Goal: Information Seeking & Learning: Compare options

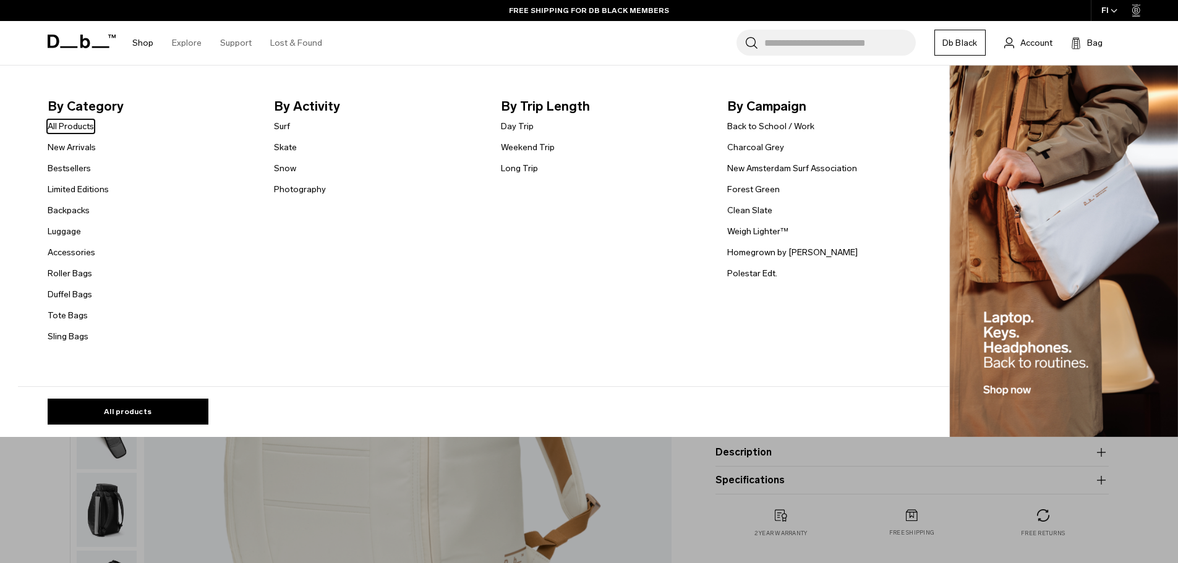
click at [138, 44] on link "Shop" at bounding box center [142, 43] width 21 height 44
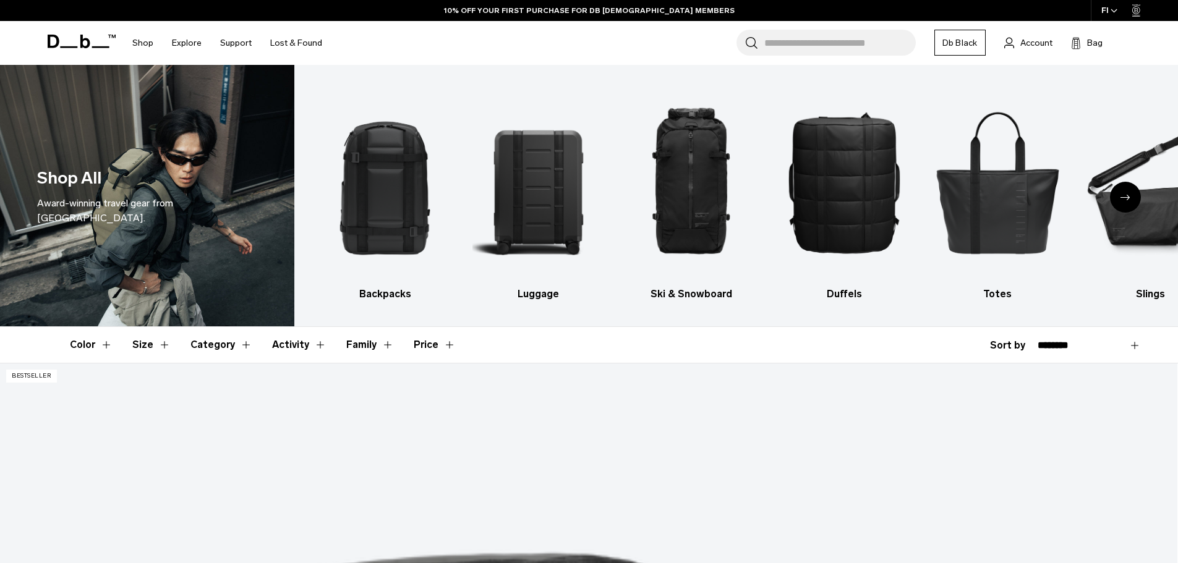
click at [1124, 198] on icon "Next slide" at bounding box center [1125, 198] width 10 height 6
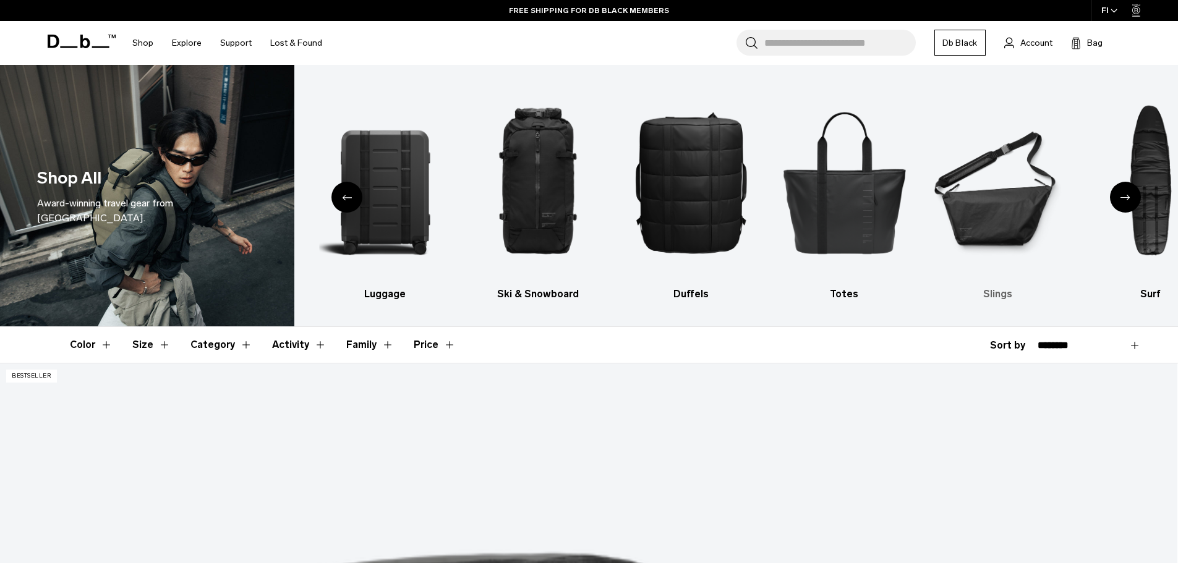
click at [998, 225] on img "6 / 10" at bounding box center [998, 181] width 132 height 197
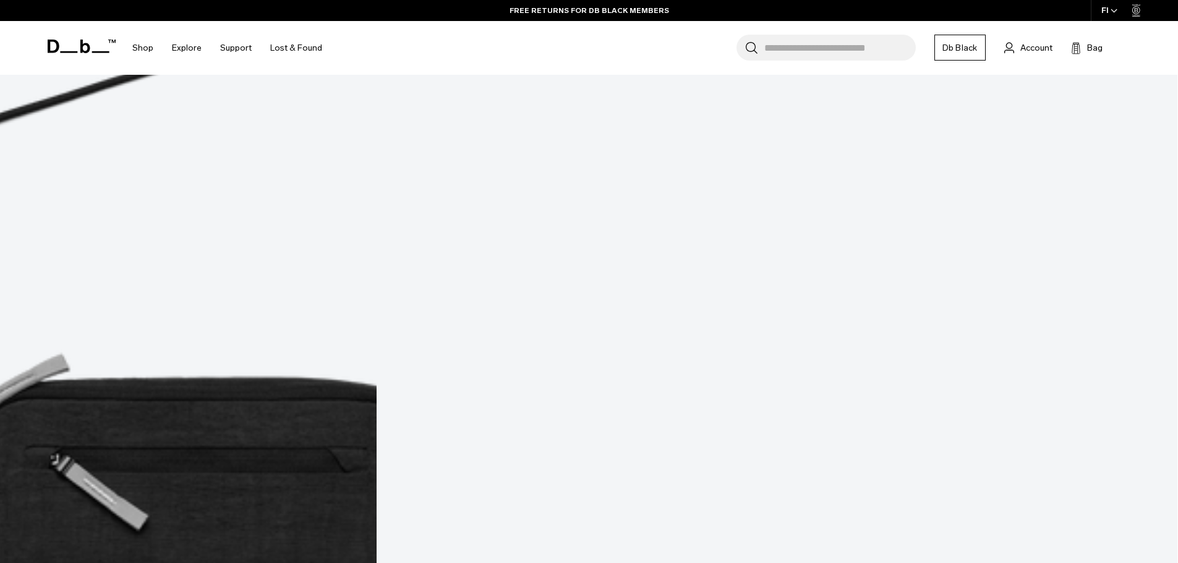
scroll to position [680, 0]
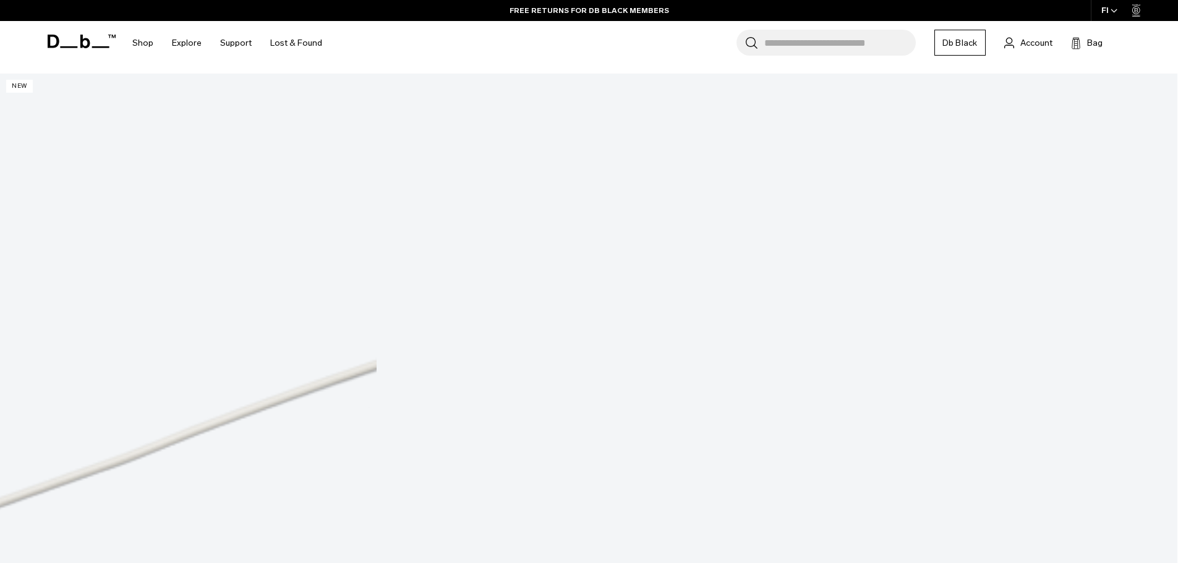
scroll to position [1669, 0]
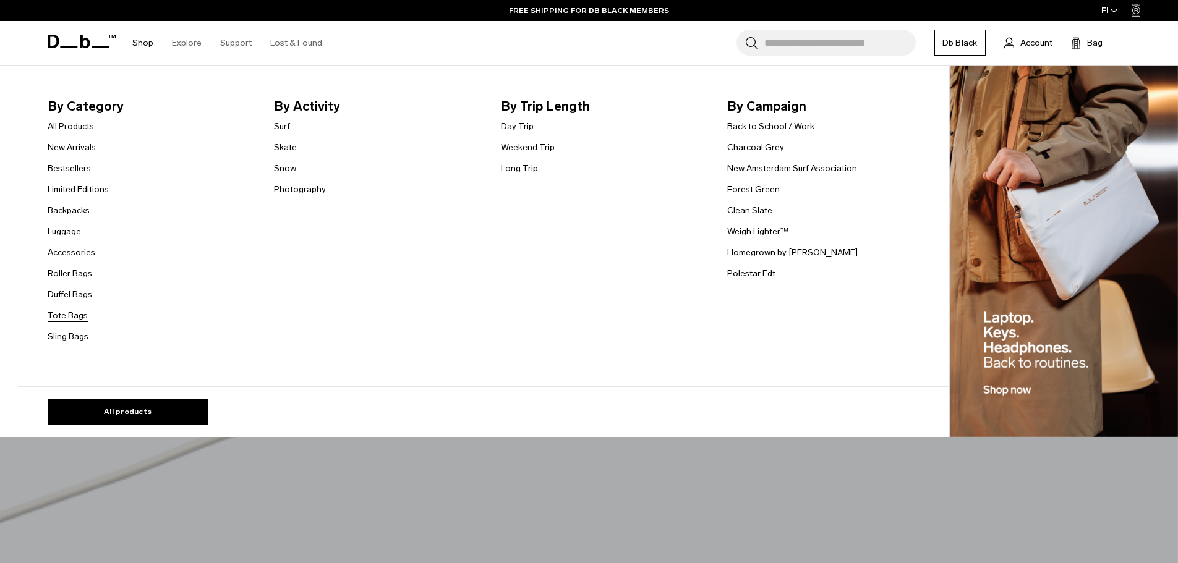
click at [77, 318] on link "Tote Bags" at bounding box center [68, 315] width 40 height 13
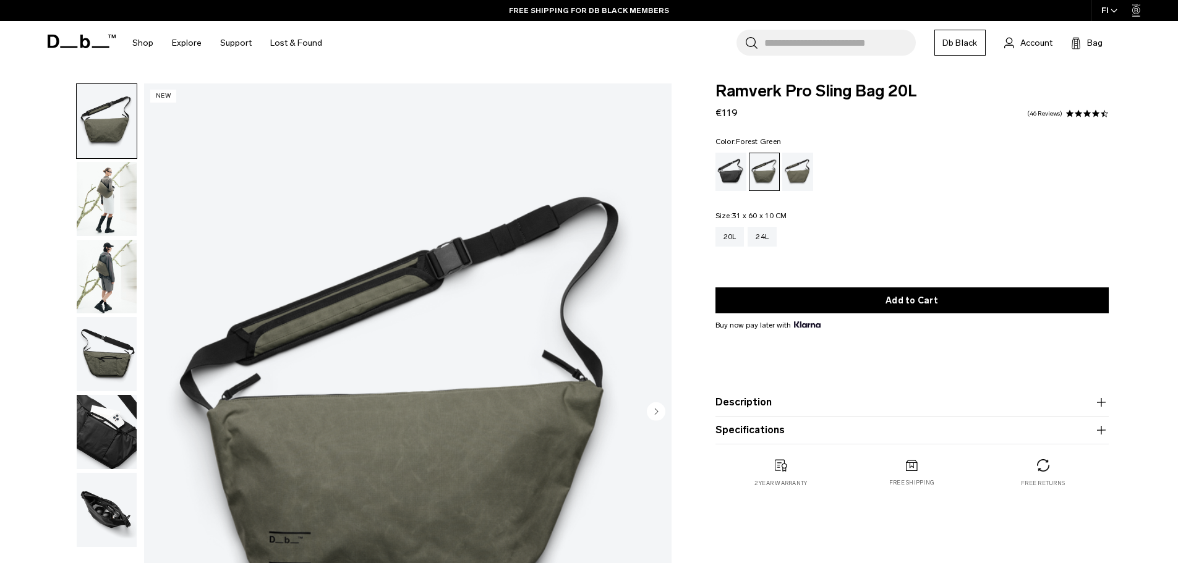
click at [656, 412] on icon "Next slide" at bounding box center [656, 412] width 3 height 6
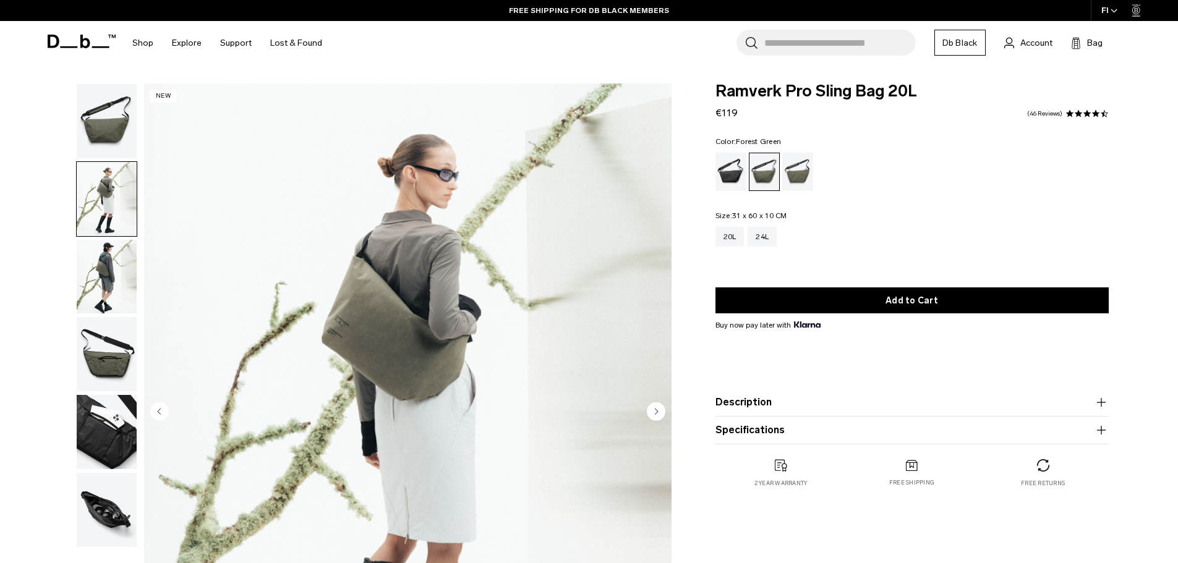
click at [656, 412] on icon "Next slide" at bounding box center [656, 412] width 3 height 6
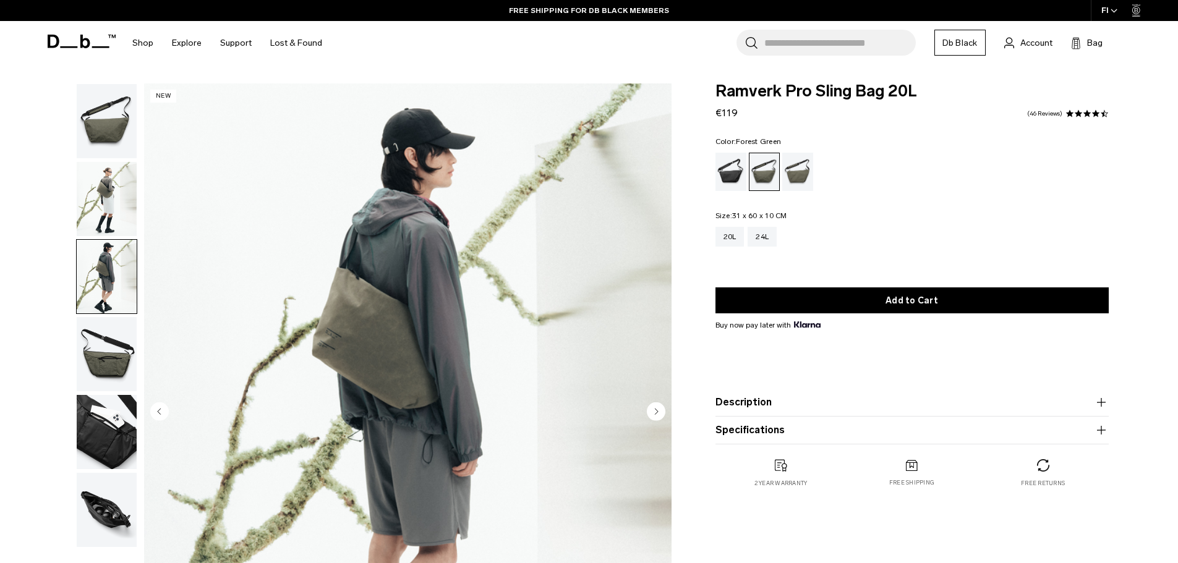
click at [656, 412] on icon "Next slide" at bounding box center [656, 412] width 3 height 6
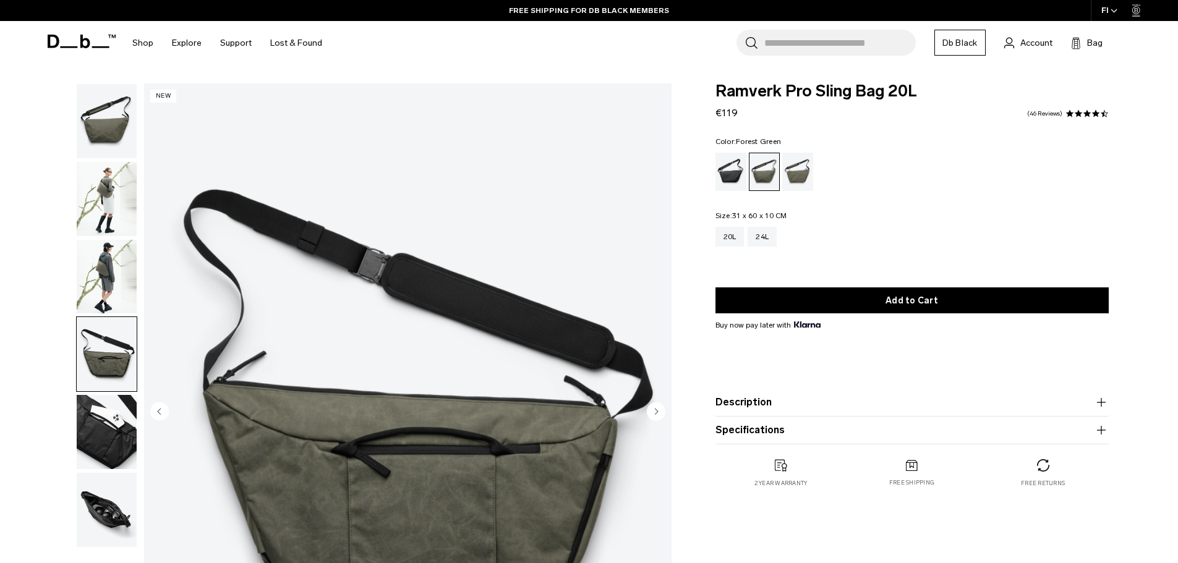
click at [656, 412] on icon "Next slide" at bounding box center [656, 412] width 3 height 6
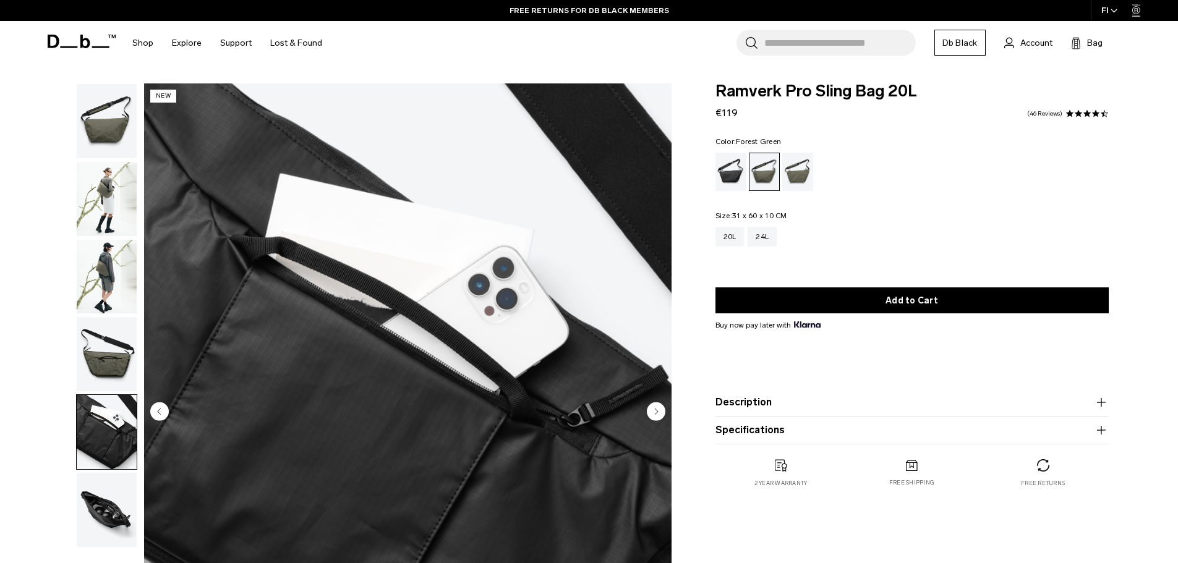
click at [656, 412] on icon "Next slide" at bounding box center [656, 412] width 3 height 6
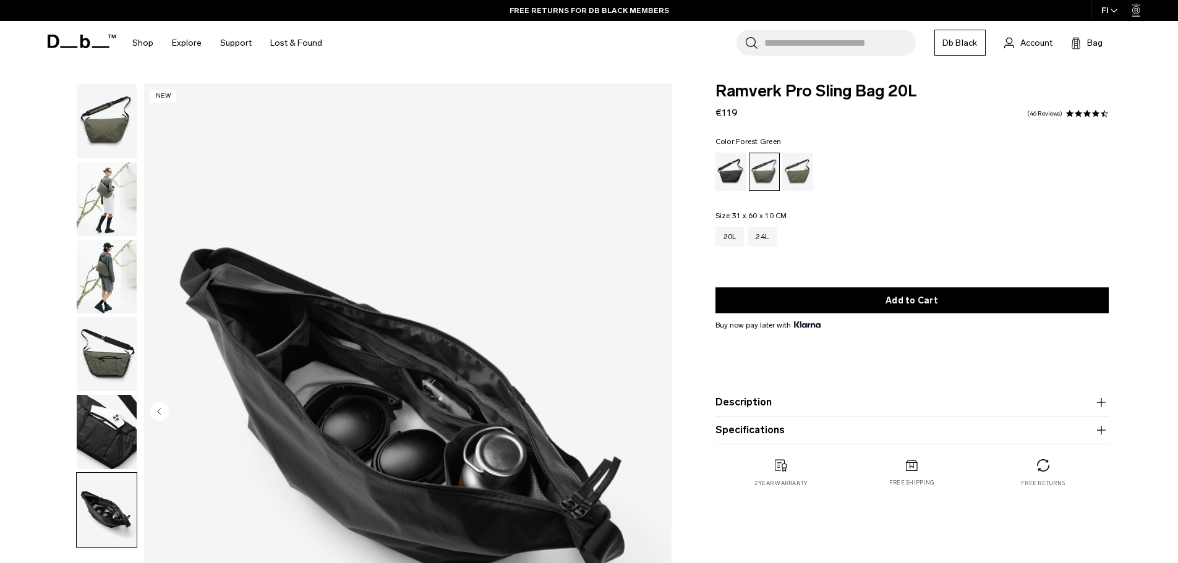
click at [656, 412] on img "6 / 6" at bounding box center [407, 412] width 527 height 658
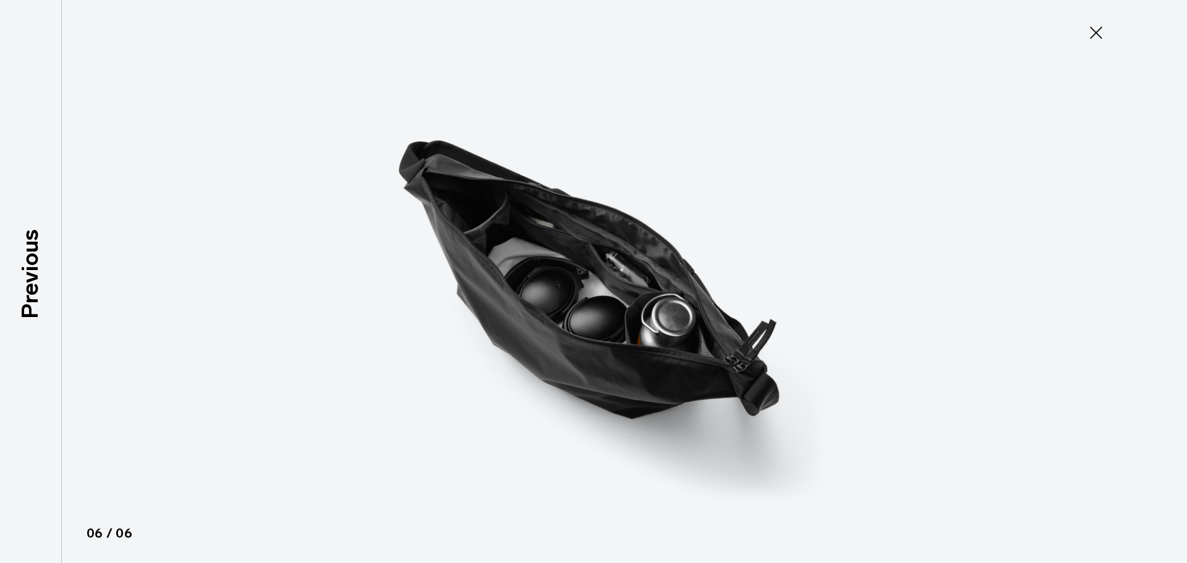
click at [684, 399] on img at bounding box center [593, 281] width 556 height 563
click at [1097, 32] on icon at bounding box center [1096, 33] width 12 height 12
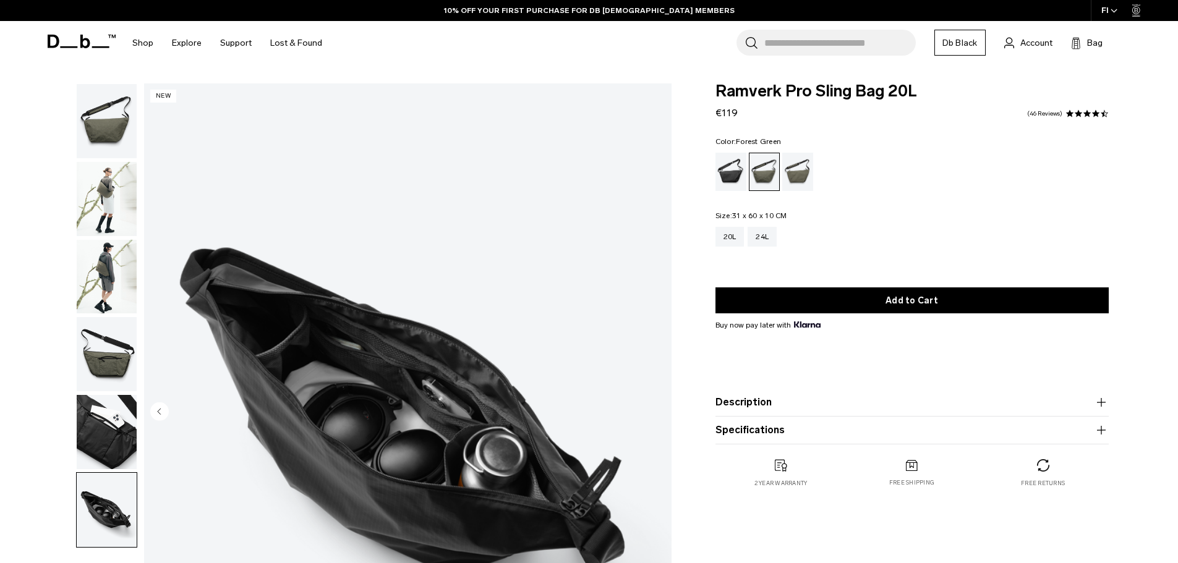
click at [776, 406] on button "Description" at bounding box center [911, 402] width 393 height 15
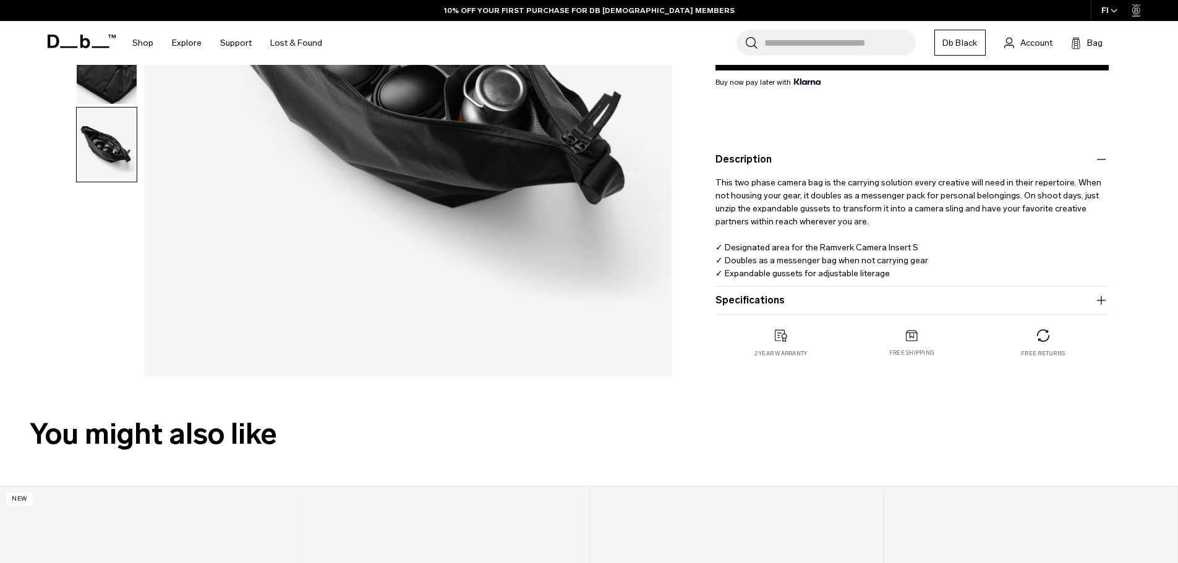
scroll to position [371, 0]
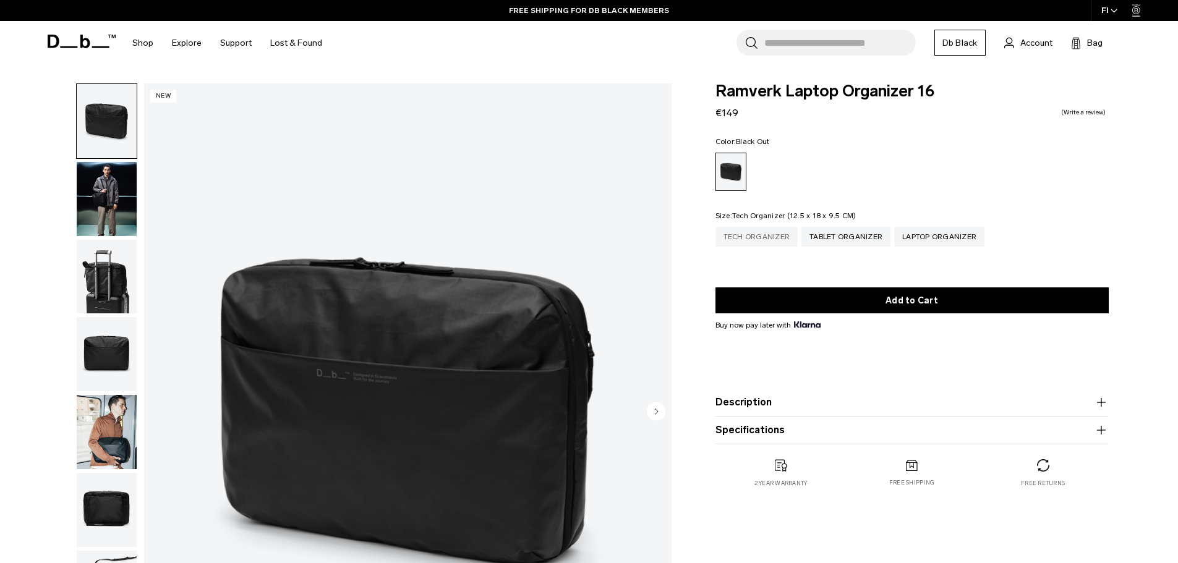
click at [762, 240] on div "Tech Organizer" at bounding box center [756, 237] width 83 height 20
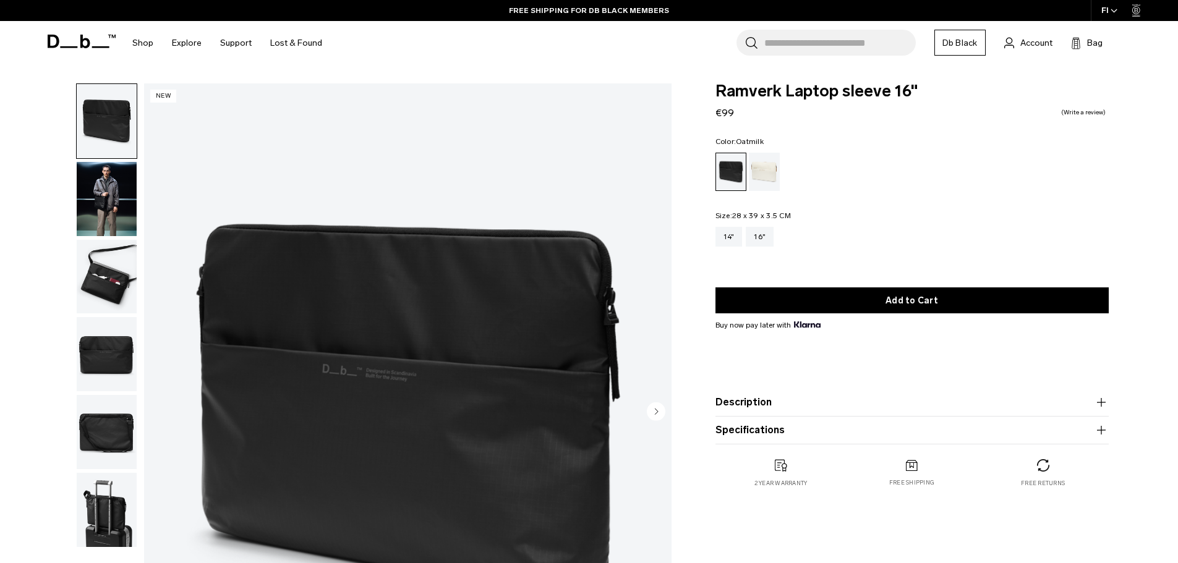
click at [756, 174] on div "Oatmilk" at bounding box center [765, 172] width 32 height 38
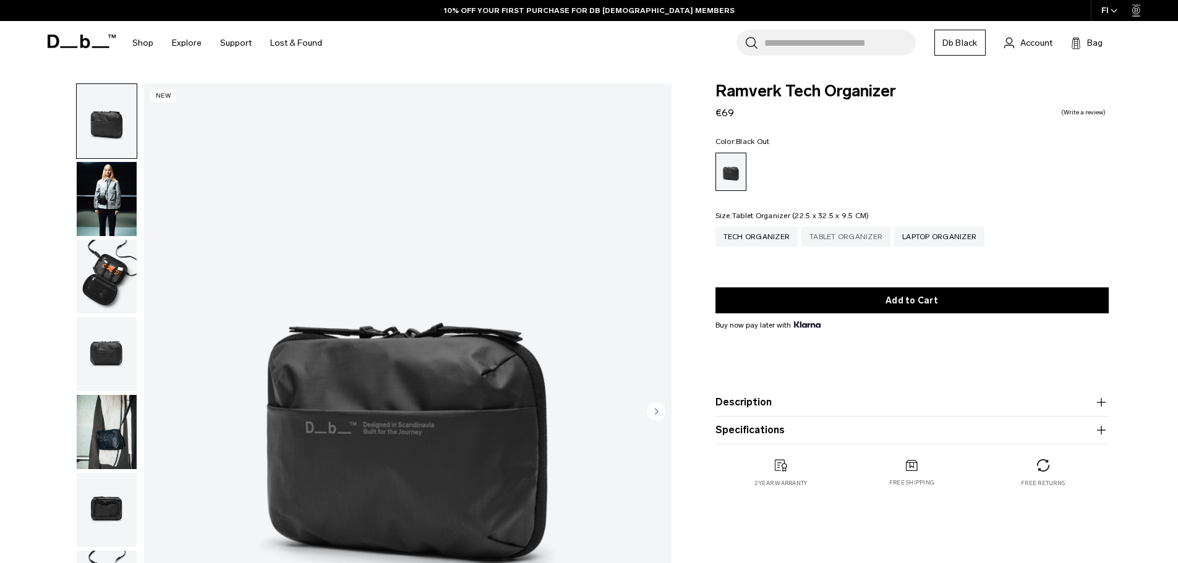
click at [848, 236] on div "Tablet Organizer" at bounding box center [845, 237] width 89 height 20
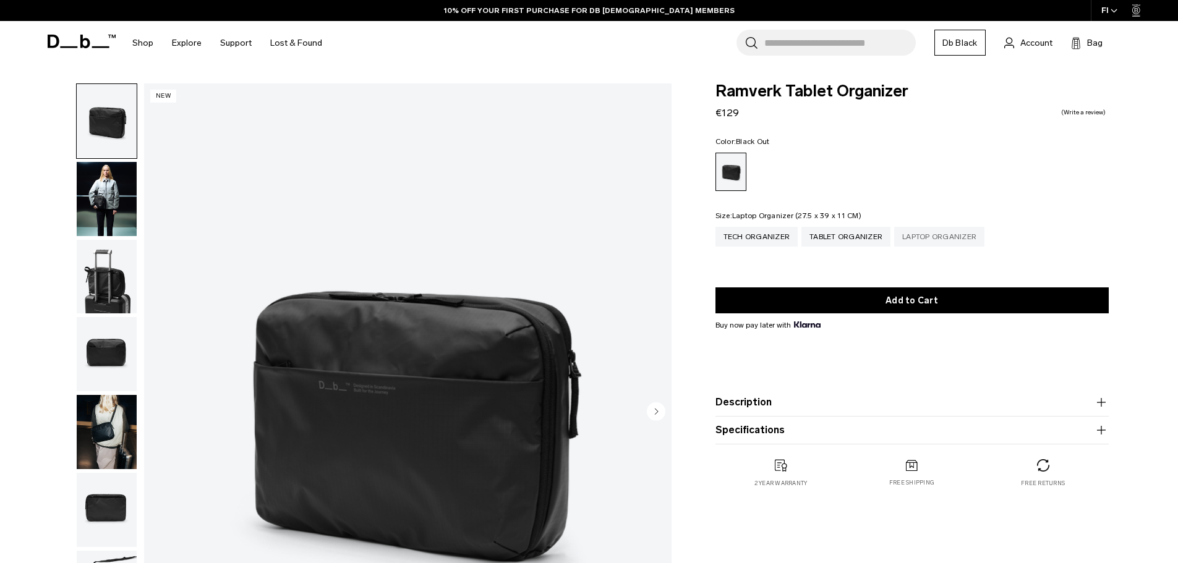
drag, startPoint x: 0, startPoint y: 0, endPoint x: 938, endPoint y: 236, distance: 967.6
click at [938, 236] on div "Laptop Organizer" at bounding box center [939, 237] width 90 height 20
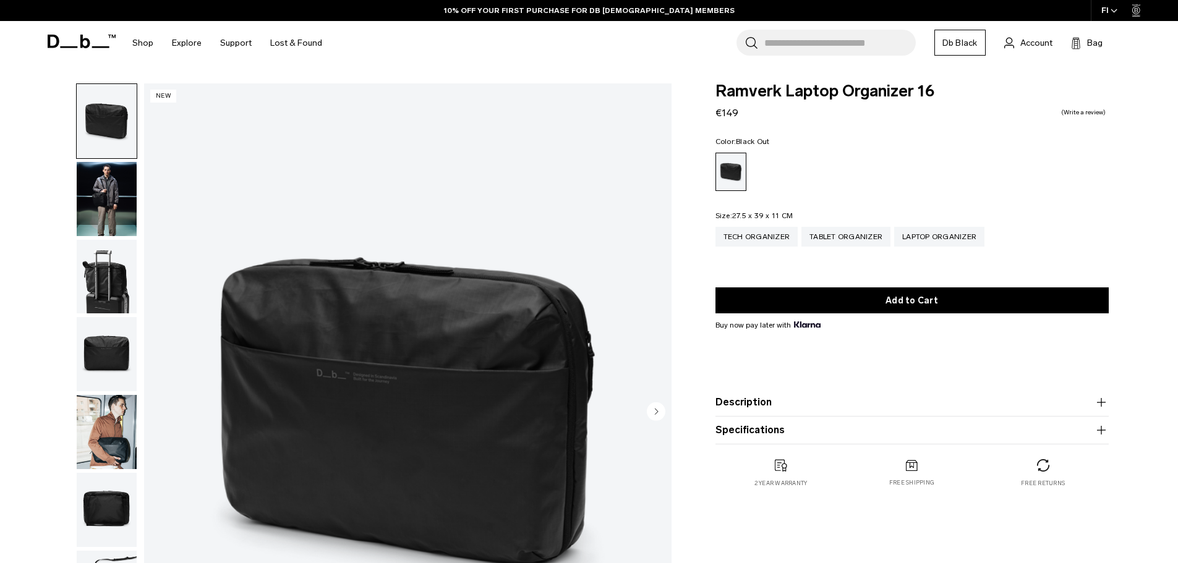
click at [660, 409] on circle "Next slide" at bounding box center [656, 411] width 19 height 19
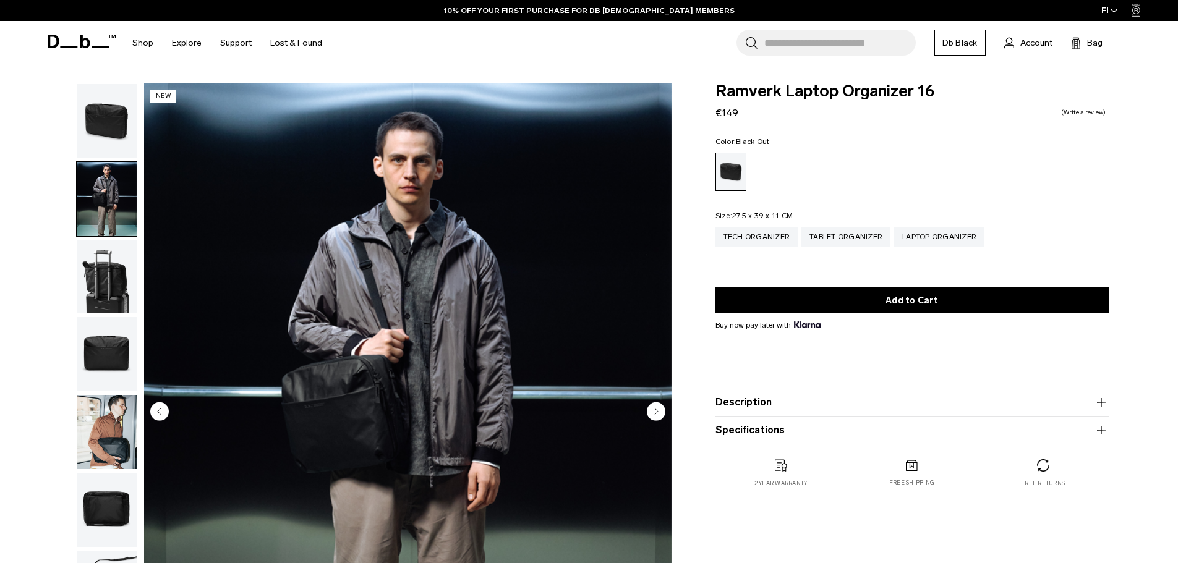
click at [653, 412] on circle "Next slide" at bounding box center [656, 411] width 19 height 19
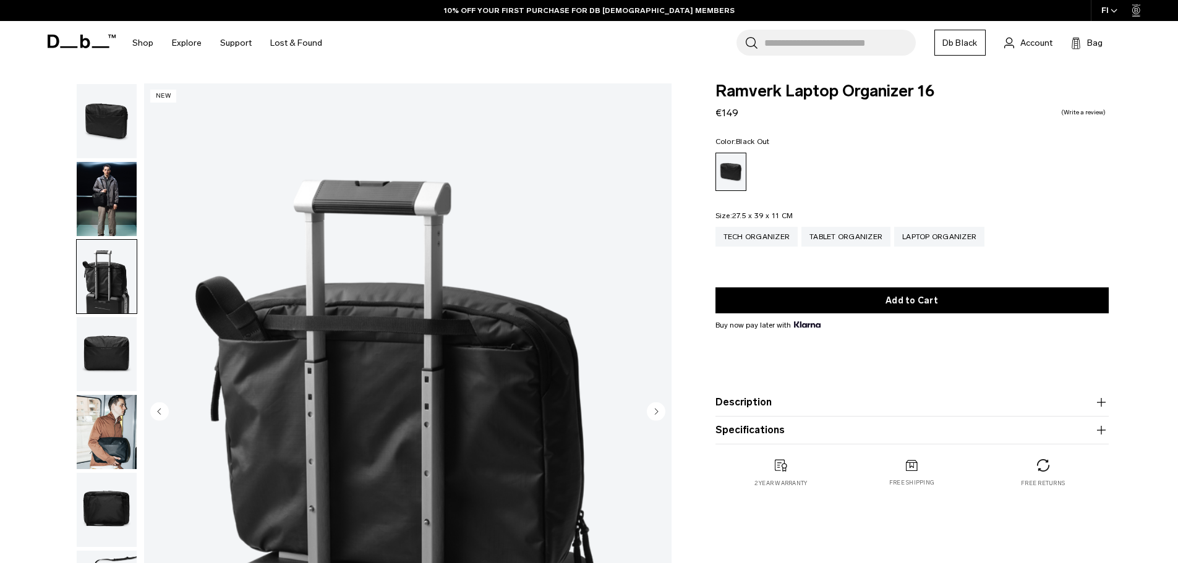
scroll to position [124, 0]
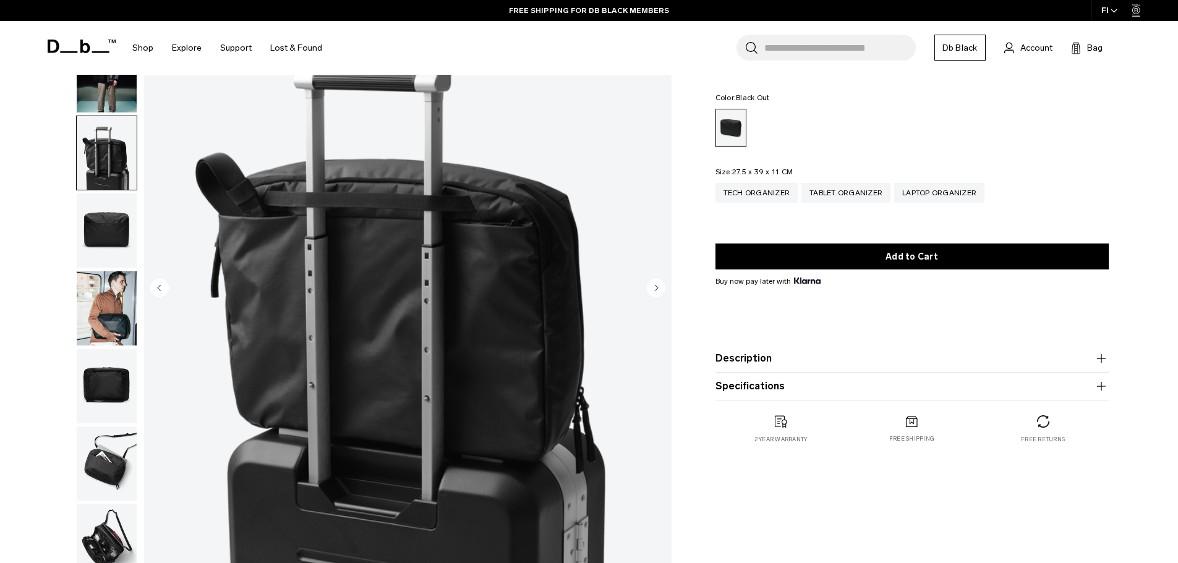
click at [654, 294] on circle "Next slide" at bounding box center [656, 287] width 19 height 19
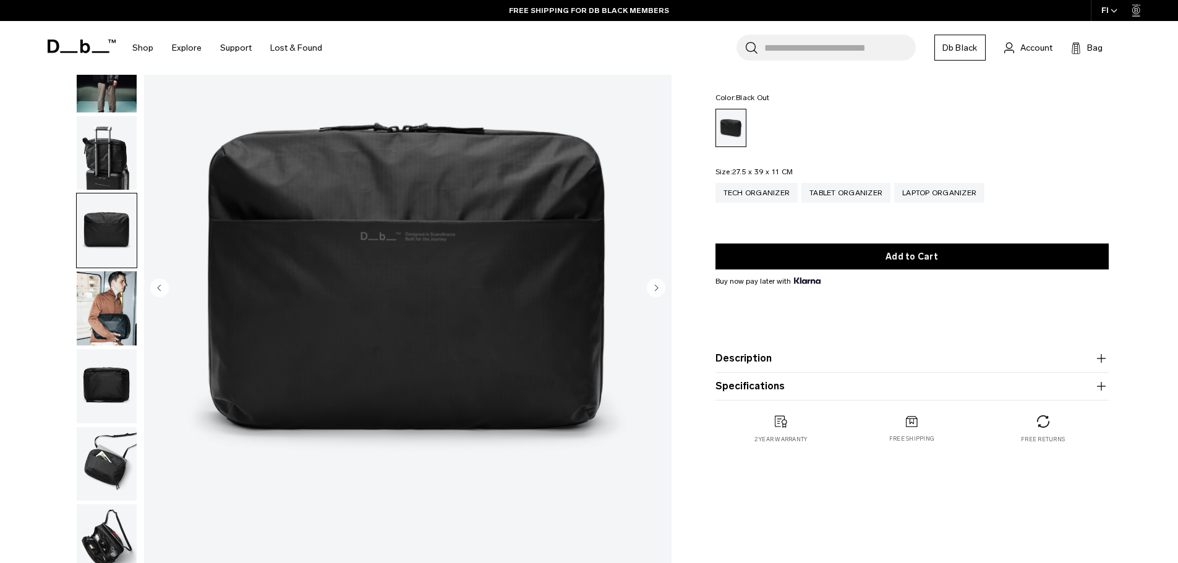
click at [656, 289] on icon "Next slide" at bounding box center [656, 288] width 3 height 6
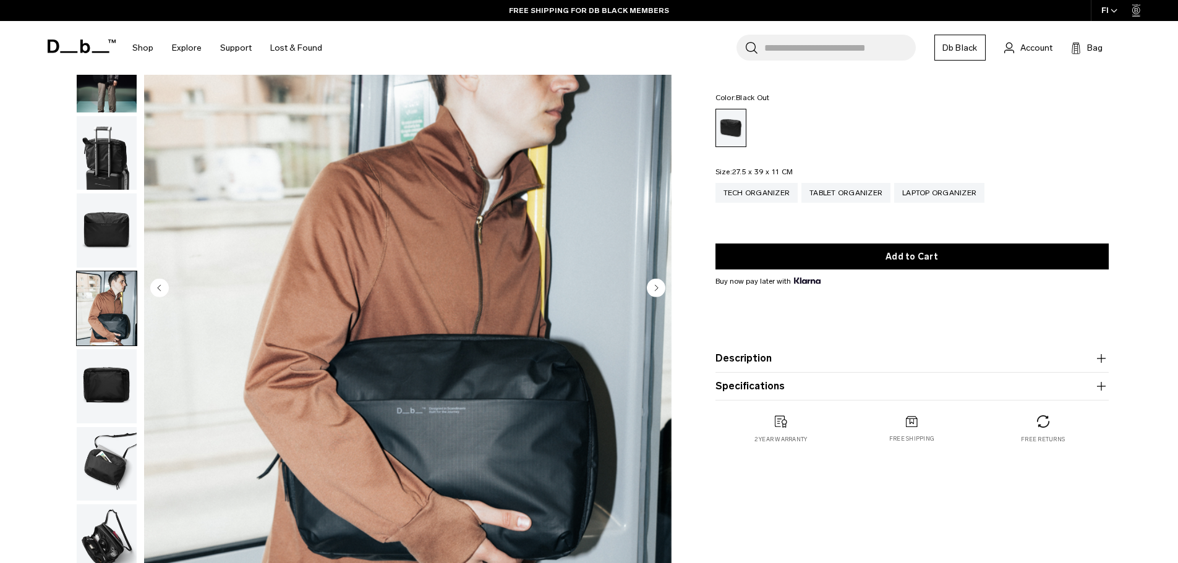
click at [656, 290] on circle "Next slide" at bounding box center [656, 287] width 19 height 19
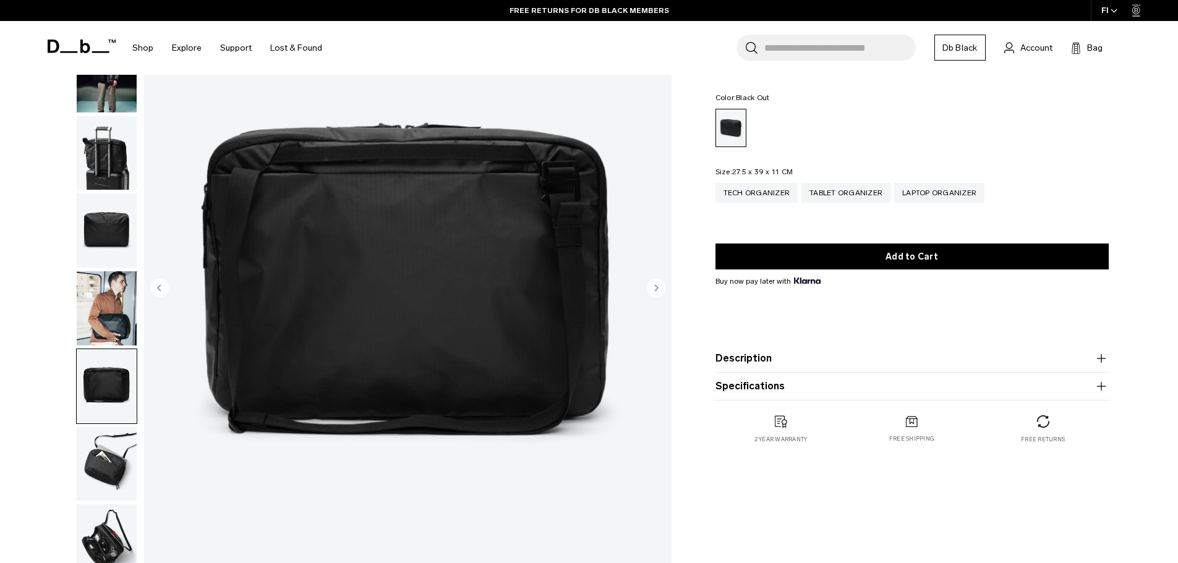
click at [656, 289] on icon "Next slide" at bounding box center [656, 288] width 3 height 6
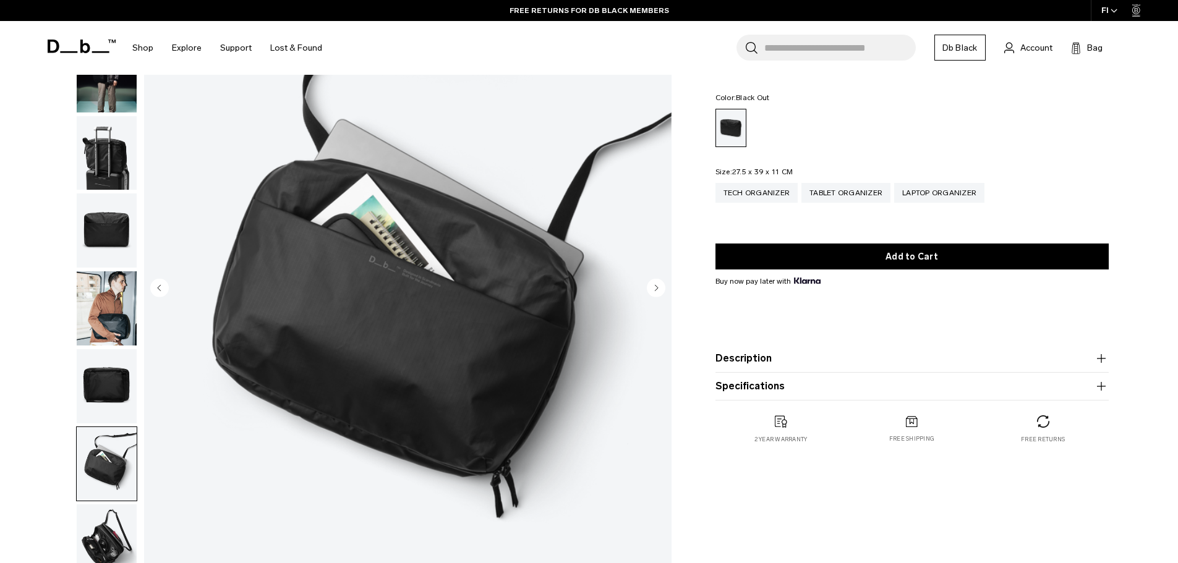
click at [656, 289] on icon "Next slide" at bounding box center [656, 288] width 3 height 6
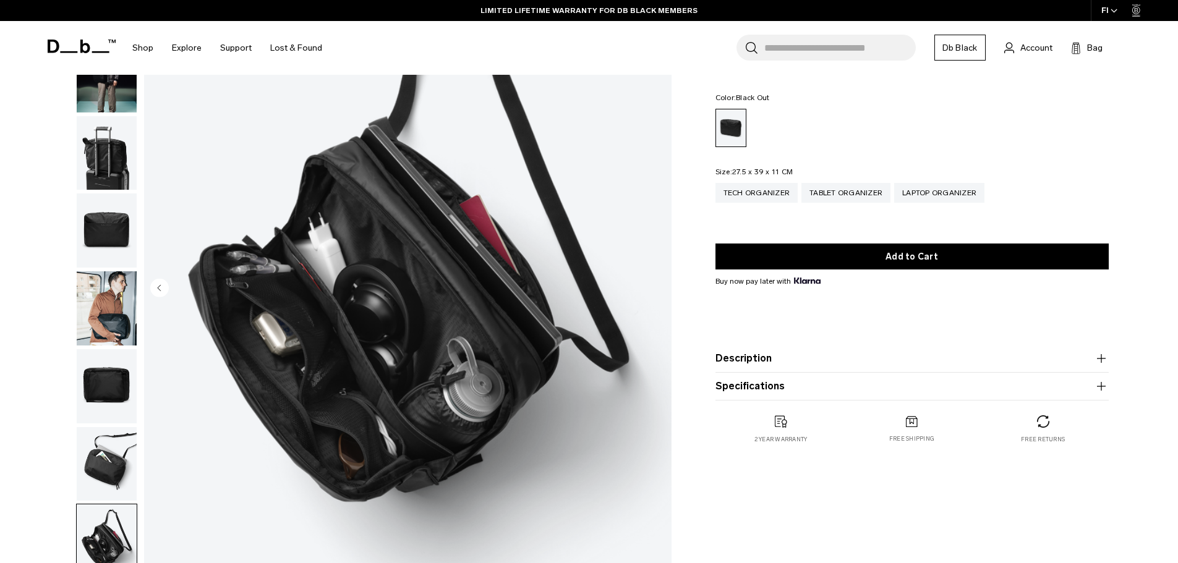
click at [901, 363] on button "Description" at bounding box center [911, 358] width 393 height 15
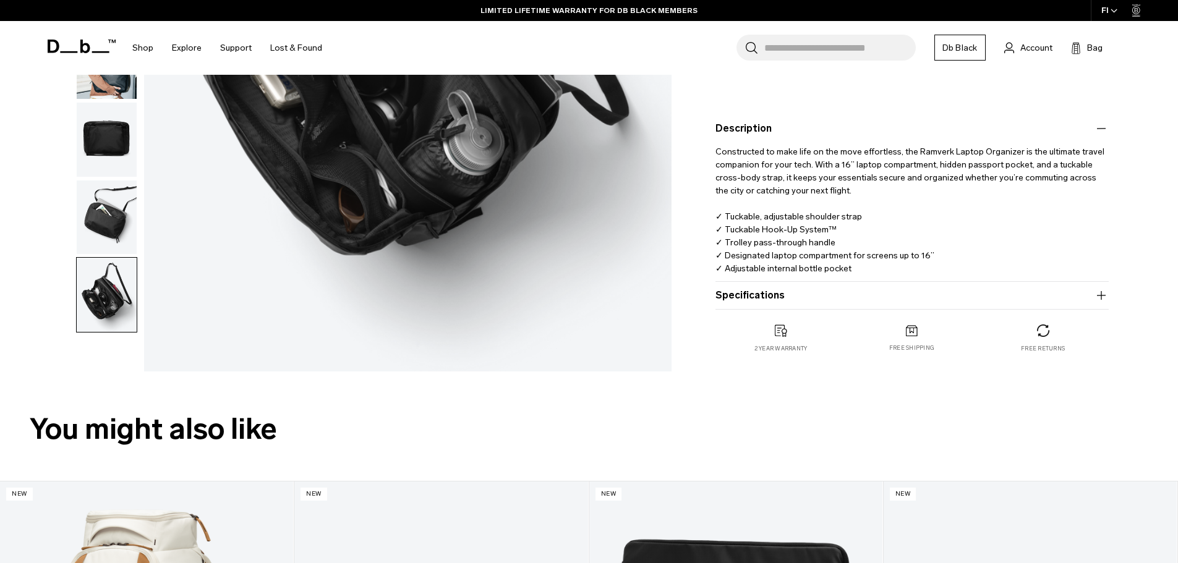
scroll to position [371, 0]
click at [817, 296] on button "Specifications" at bounding box center [911, 294] width 393 height 15
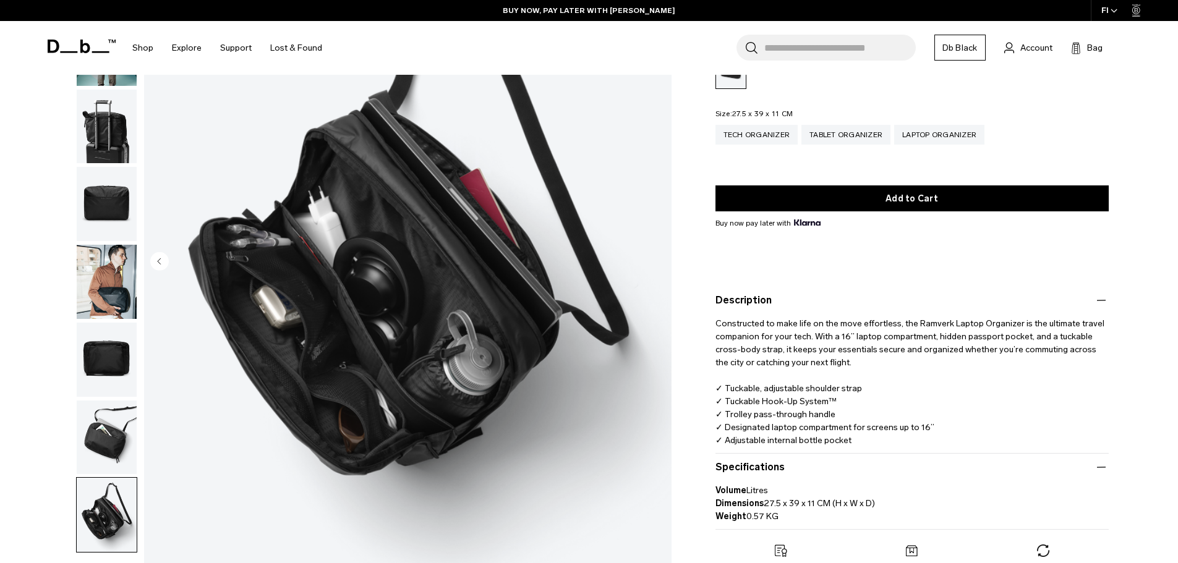
scroll to position [124, 0]
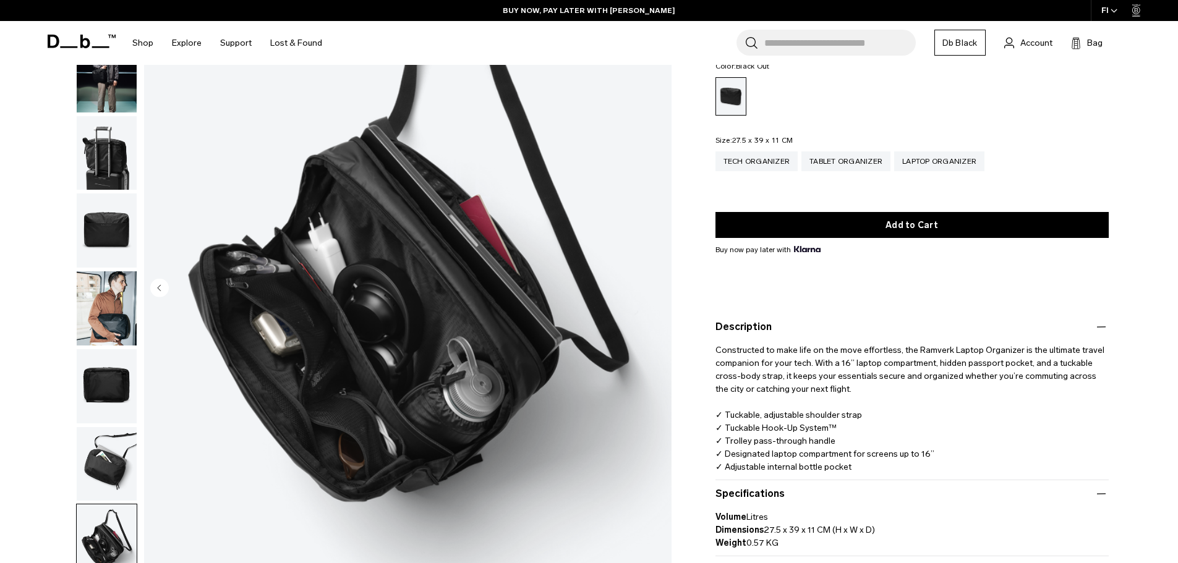
click at [120, 320] on img "button" at bounding box center [107, 308] width 60 height 74
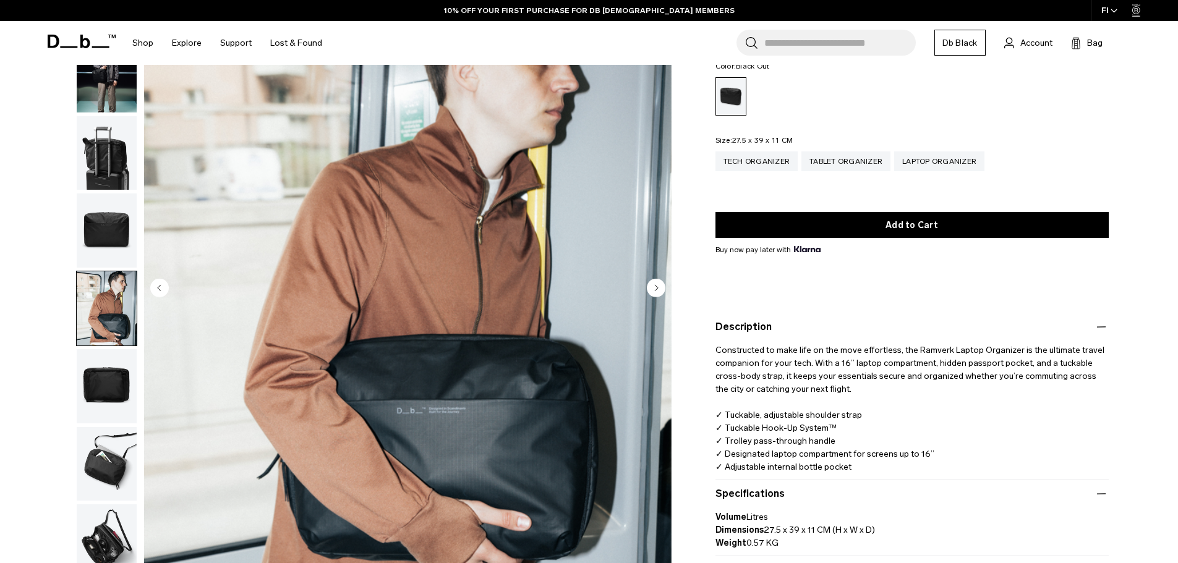
click at [98, 89] on img "button" at bounding box center [107, 75] width 60 height 74
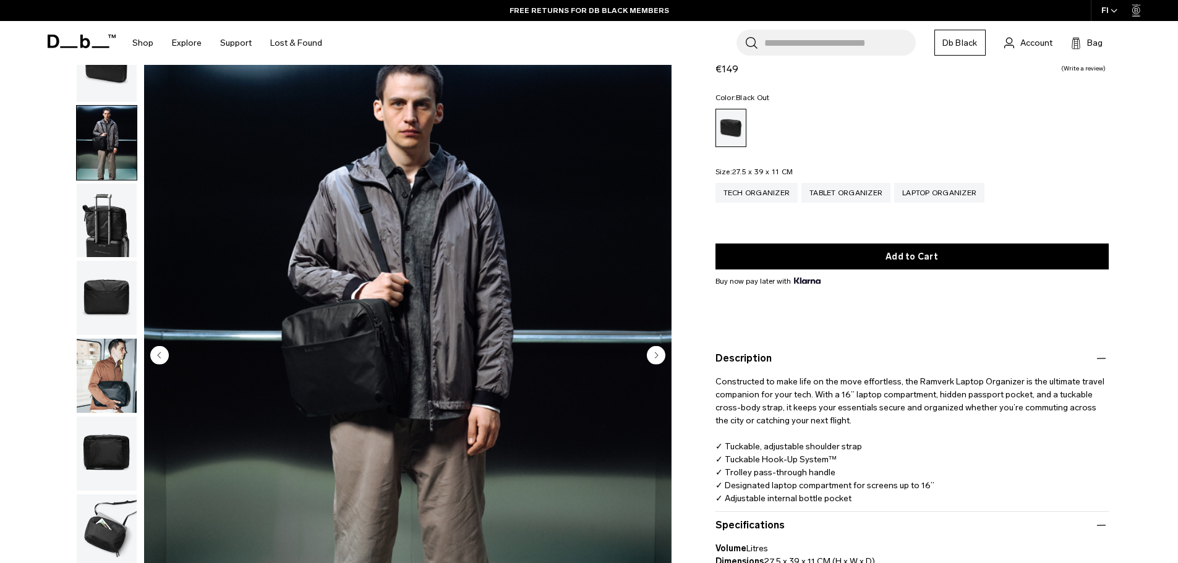
scroll to position [0, 0]
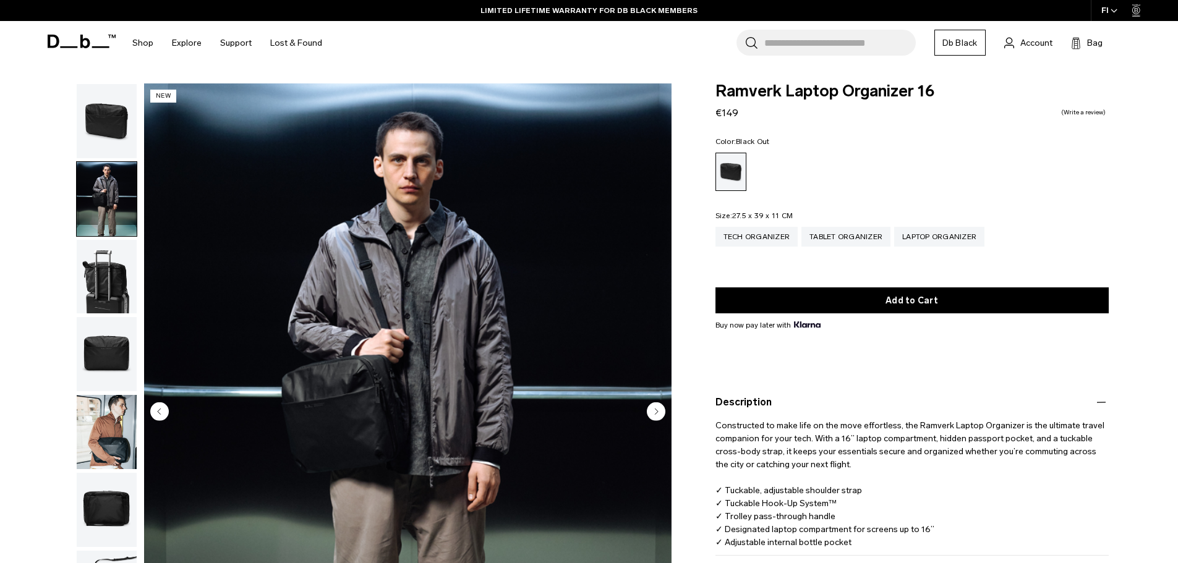
click at [360, 284] on img "2 / 8" at bounding box center [407, 412] width 527 height 658
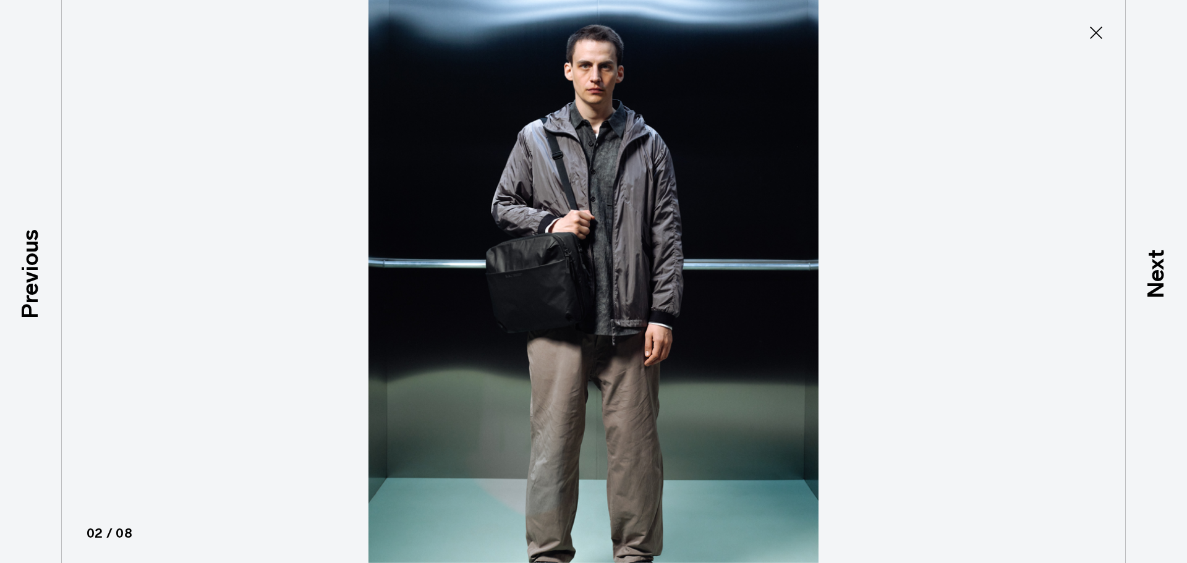
type button "Close"
click at [1096, 34] on icon at bounding box center [1096, 33] width 20 height 20
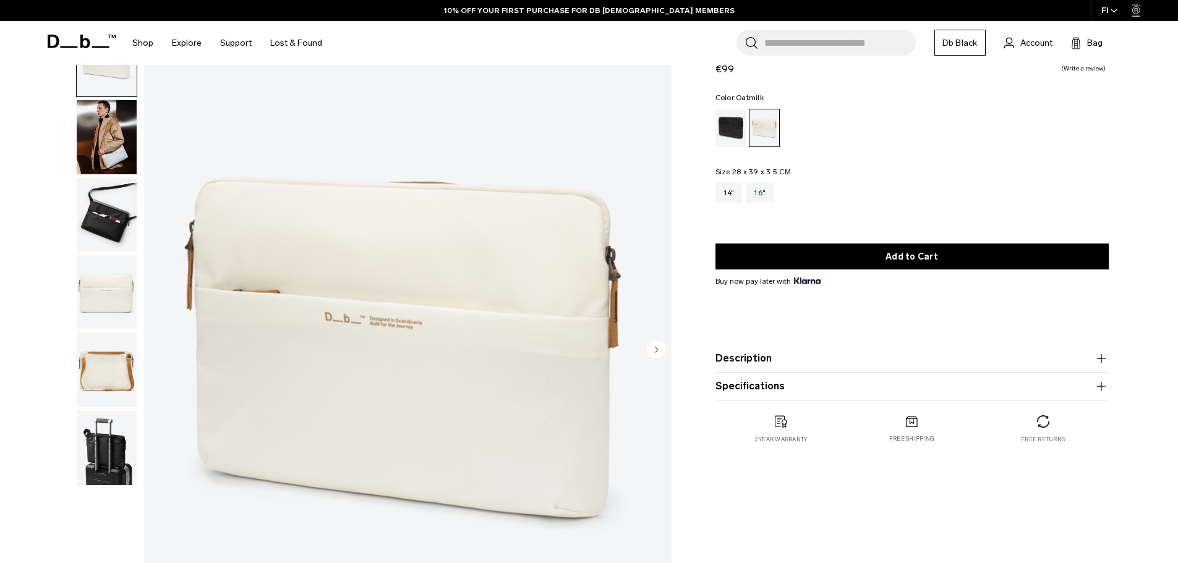
click at [653, 355] on circle "Next slide" at bounding box center [656, 349] width 19 height 19
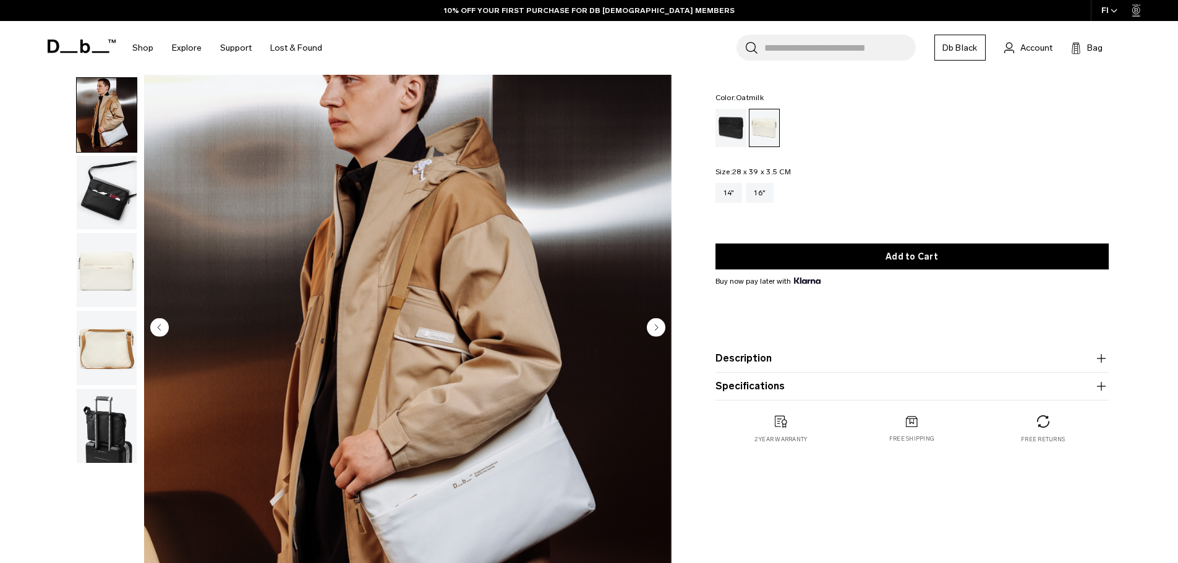
scroll to position [62, 0]
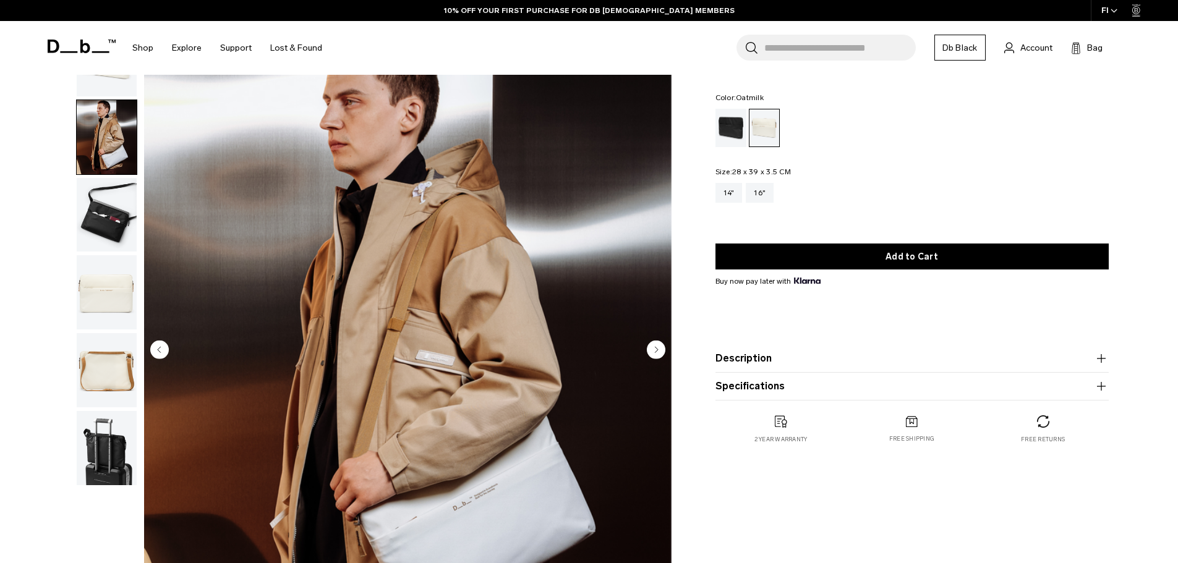
click at [657, 351] on circle "Next slide" at bounding box center [656, 349] width 19 height 19
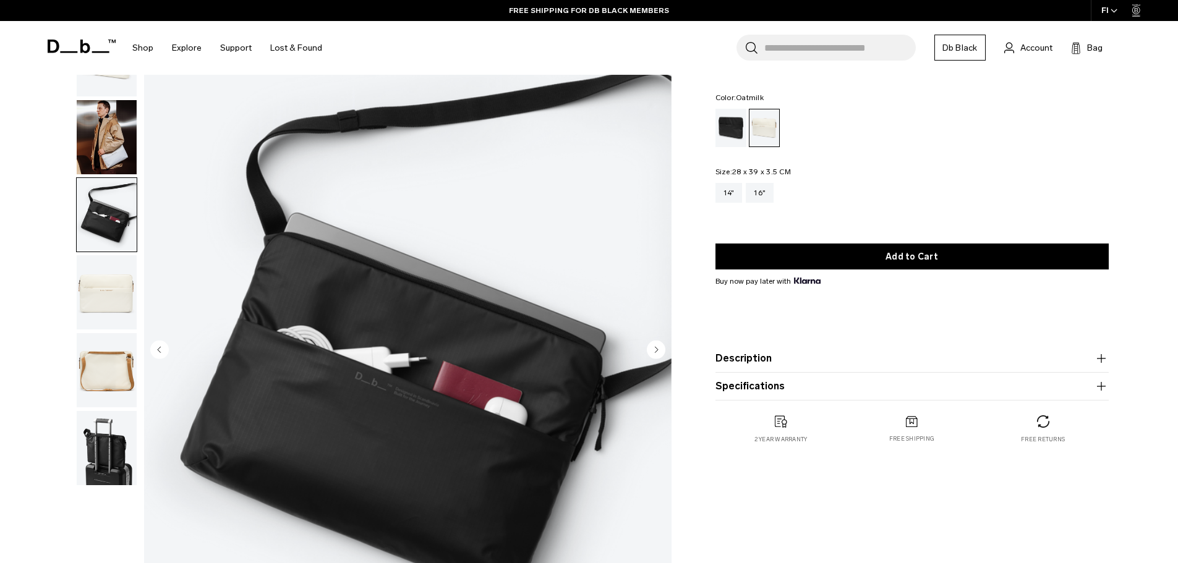
click at [657, 351] on circle "Next slide" at bounding box center [656, 349] width 19 height 19
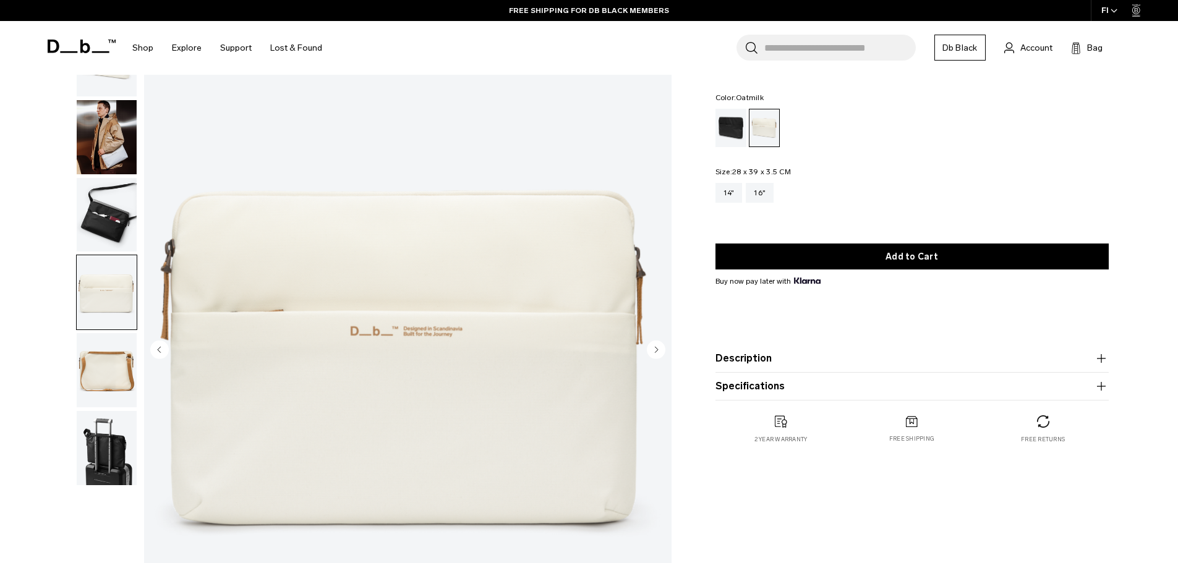
click at [658, 352] on circle "Next slide" at bounding box center [656, 349] width 19 height 19
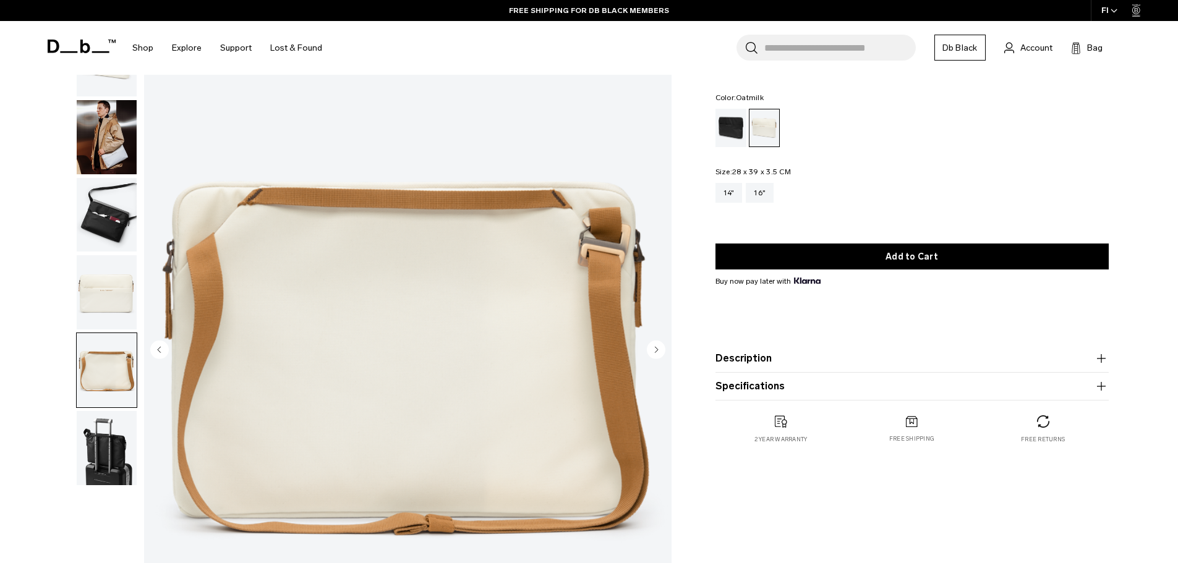
click at [658, 352] on circle "Next slide" at bounding box center [656, 349] width 19 height 19
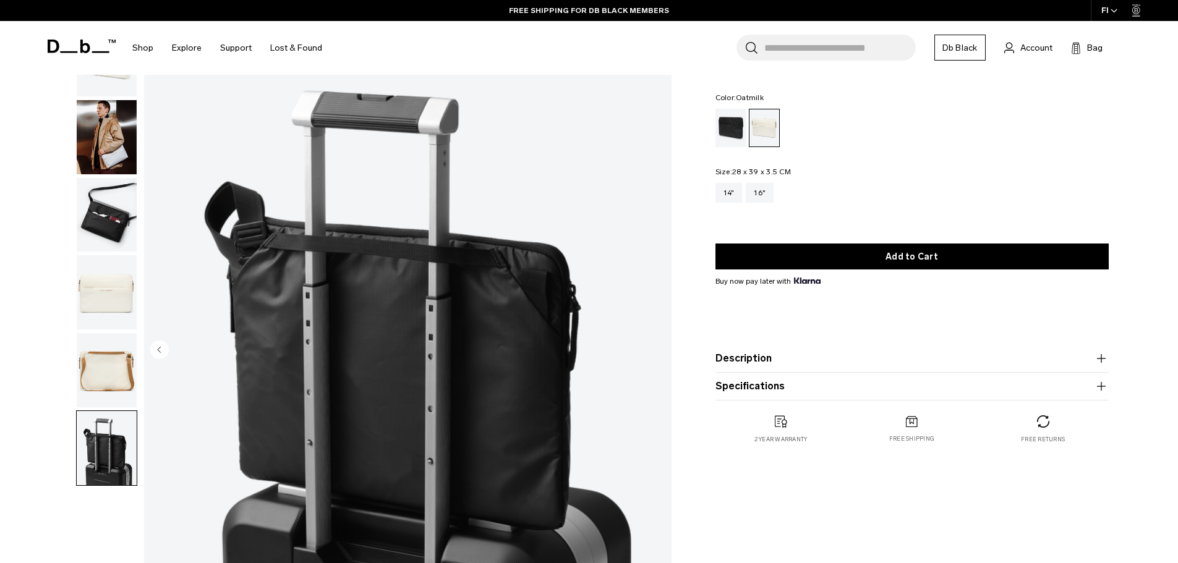
click at [658, 352] on img "6 / 6" at bounding box center [407, 351] width 527 height 658
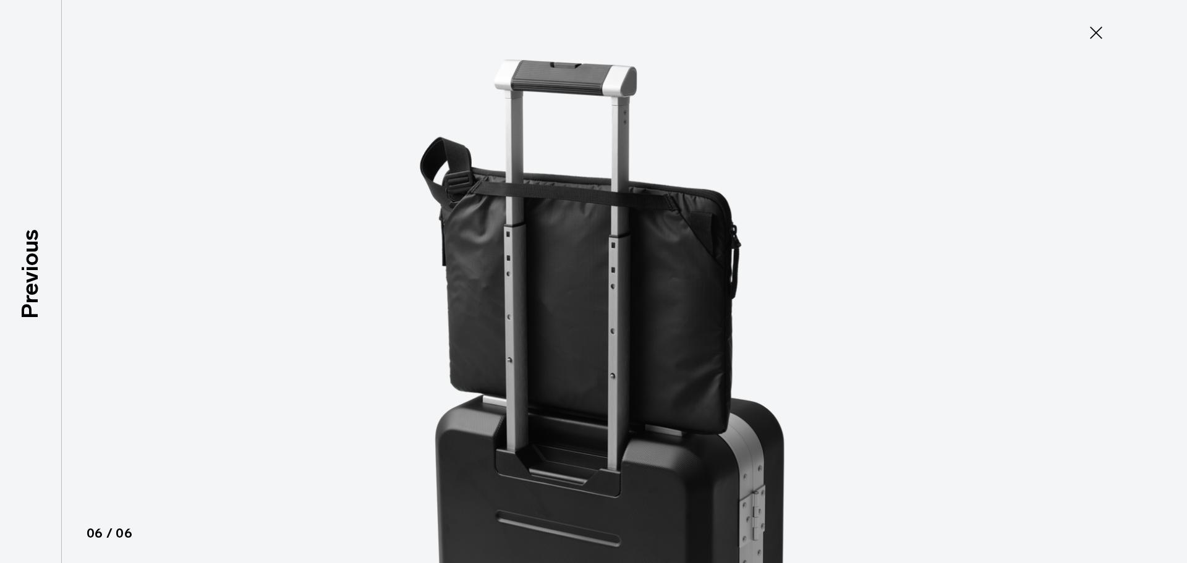
click at [661, 351] on img at bounding box center [593, 281] width 556 height 563
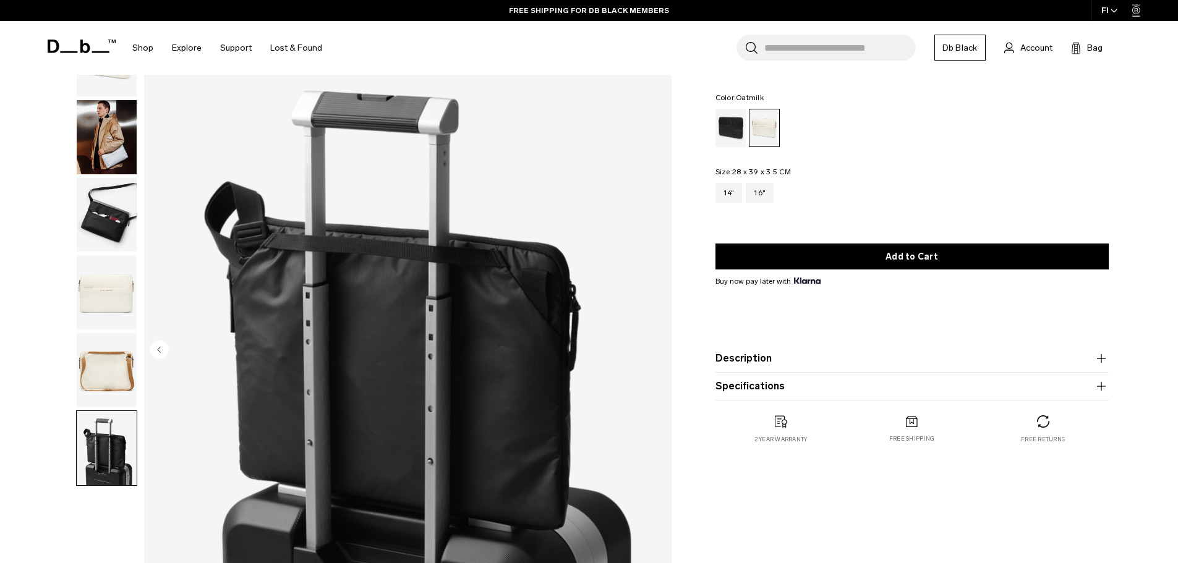
click at [791, 363] on button "Description" at bounding box center [911, 358] width 393 height 15
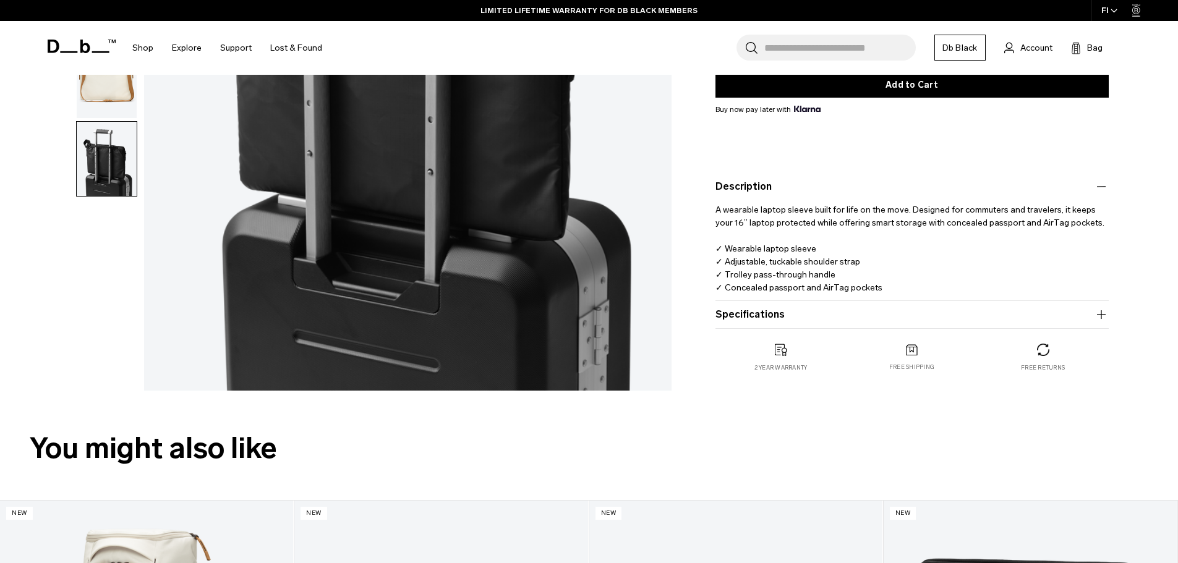
scroll to position [371, 0]
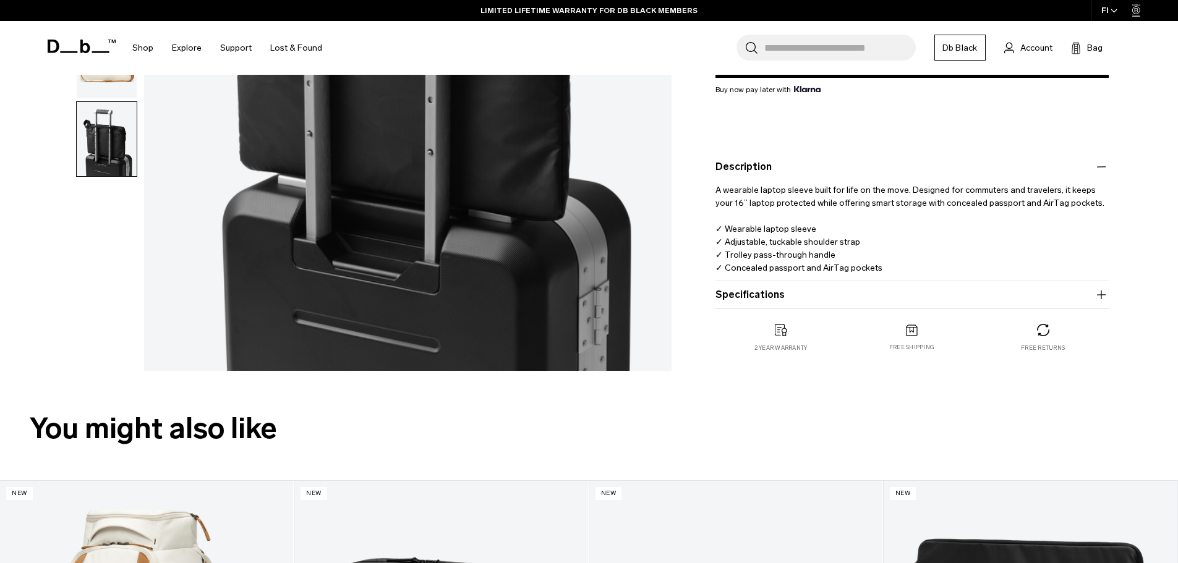
click at [938, 296] on button "Specifications" at bounding box center [911, 294] width 393 height 15
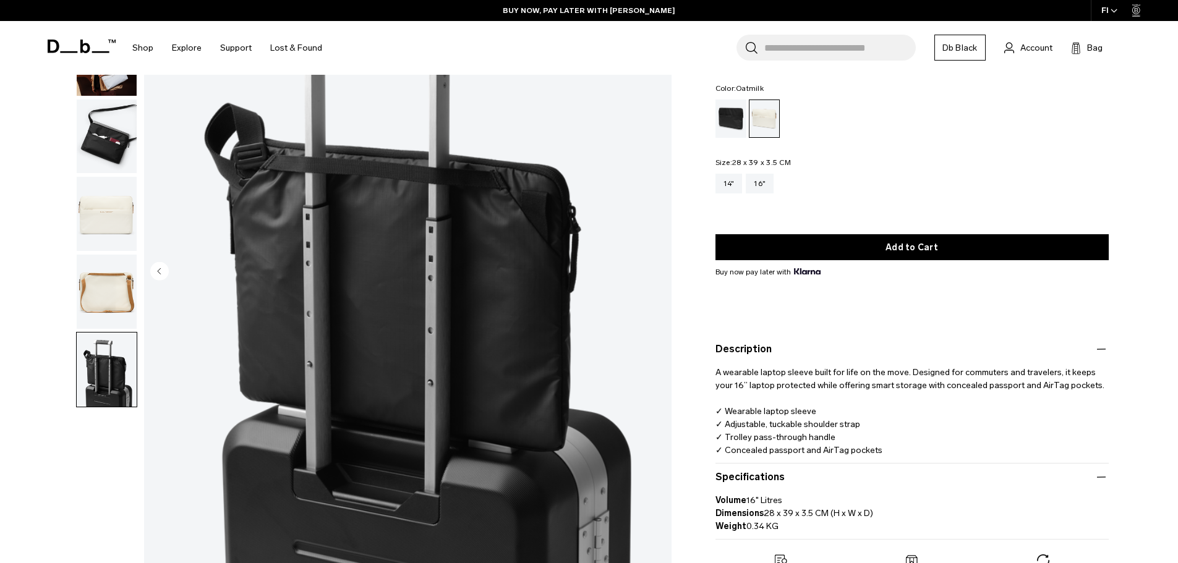
scroll to position [124, 0]
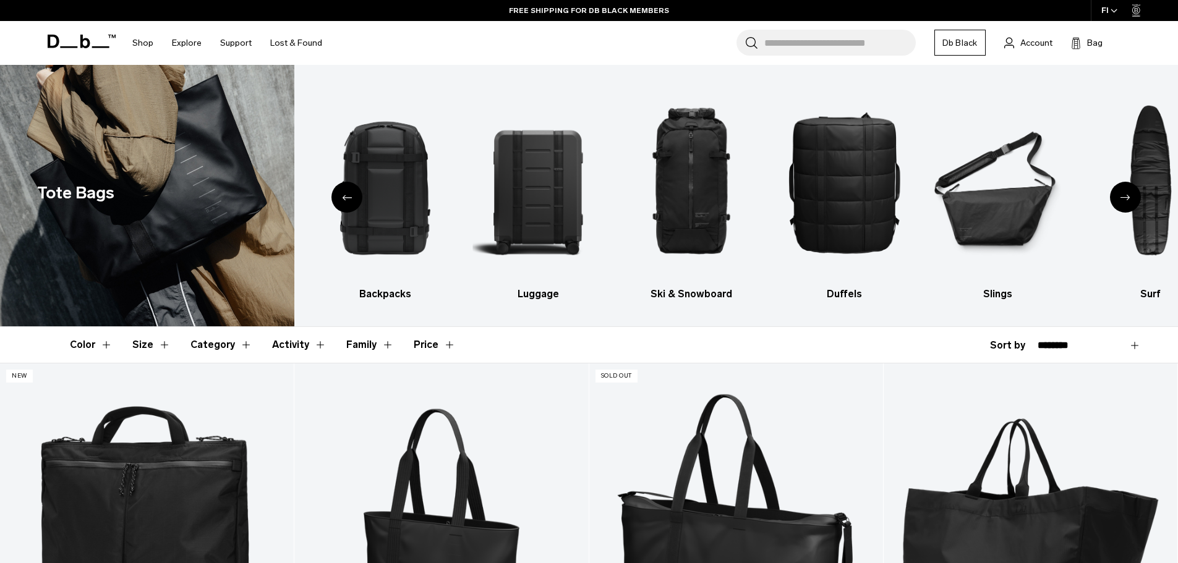
click at [1121, 195] on icon "Next slide" at bounding box center [1125, 198] width 10 height 6
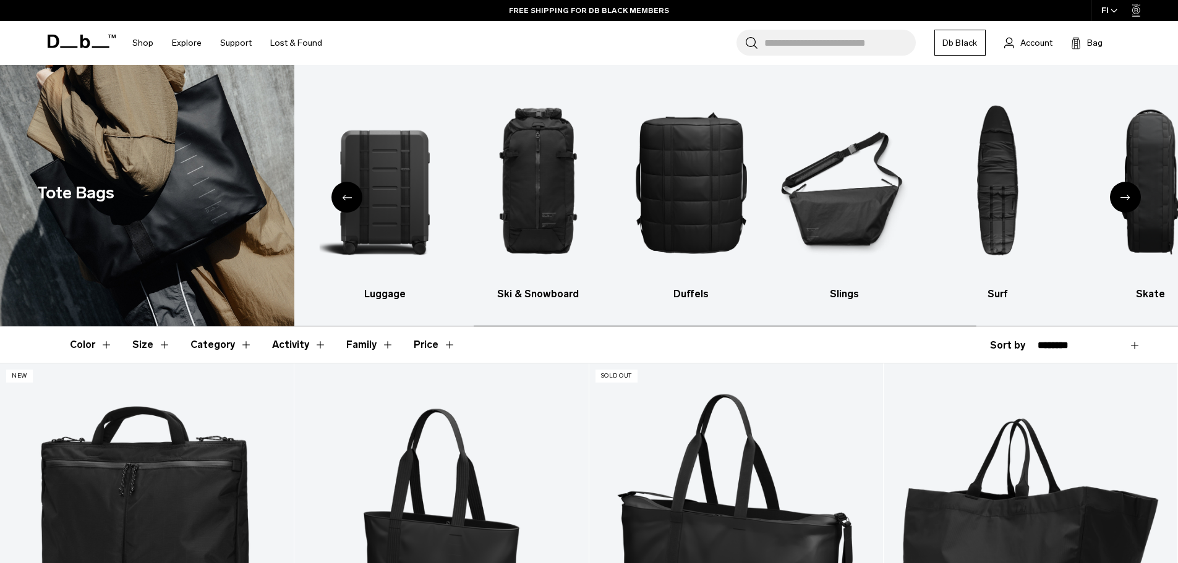
click at [1124, 201] on div "Next slide" at bounding box center [1125, 197] width 31 height 31
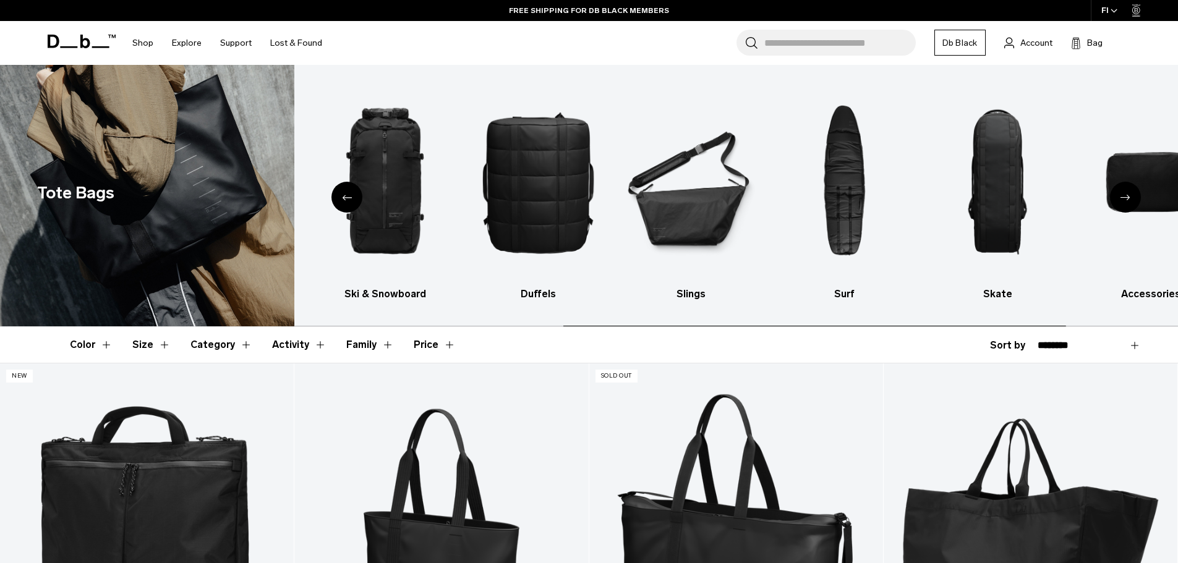
click at [1124, 201] on div "Next slide" at bounding box center [1125, 197] width 31 height 31
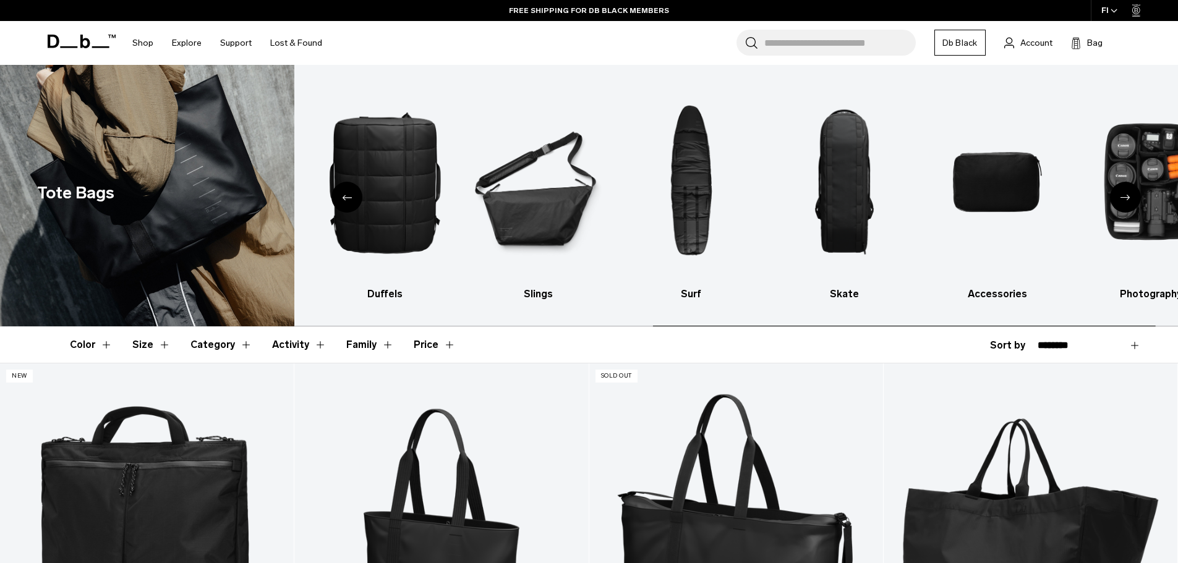
click at [1124, 201] on div "Next slide" at bounding box center [1125, 197] width 31 height 31
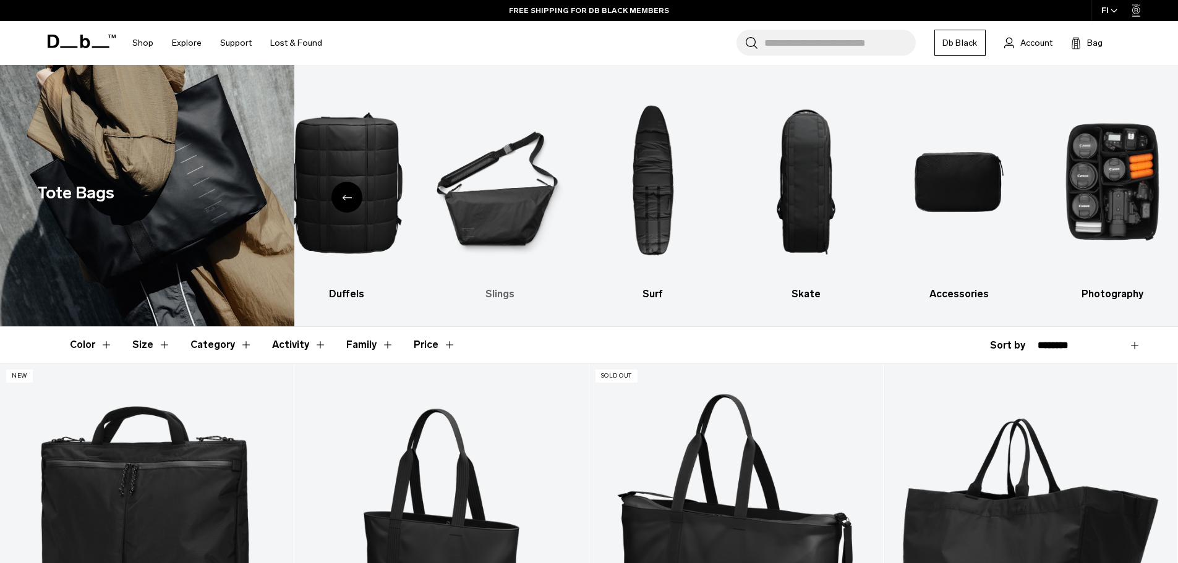
click at [503, 213] on img "6 / 10" at bounding box center [500, 181] width 132 height 197
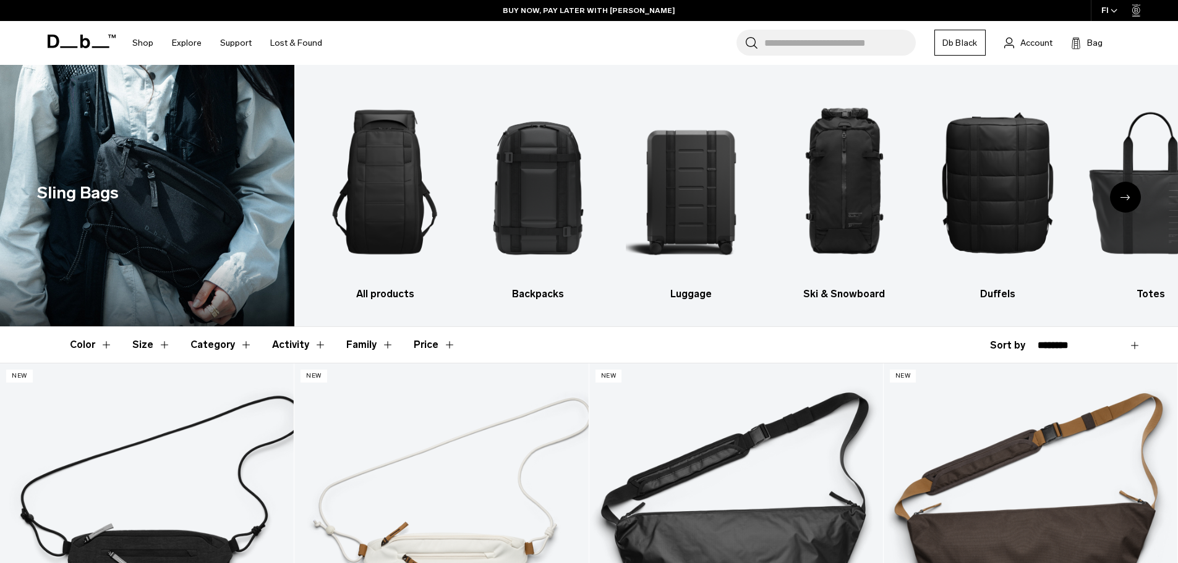
click at [1124, 195] on icon "Next slide" at bounding box center [1125, 198] width 10 height 6
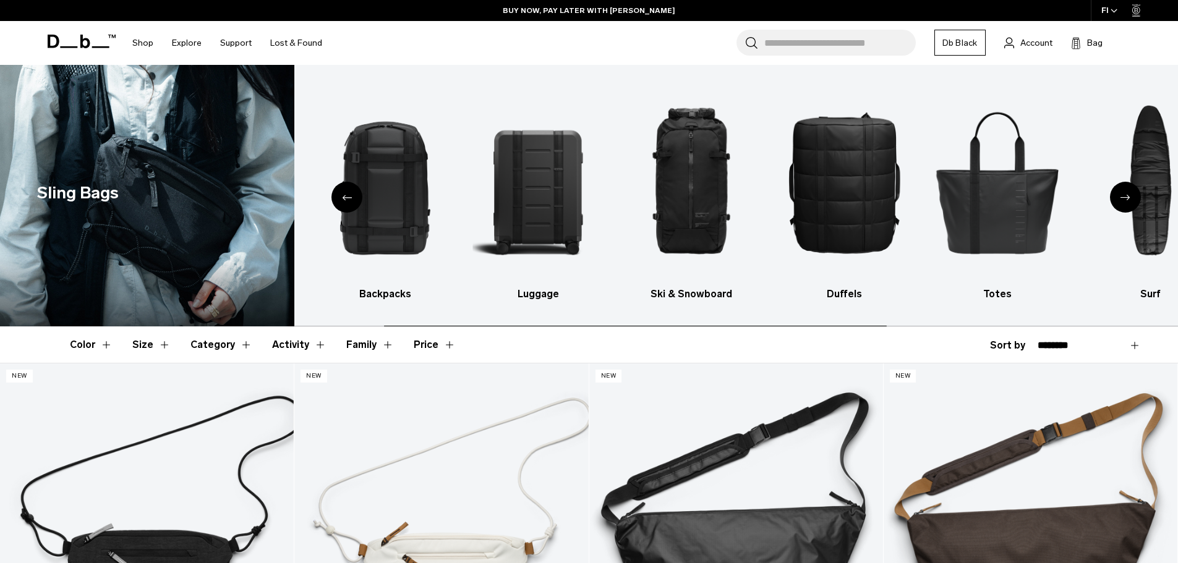
click at [1124, 195] on icon "Next slide" at bounding box center [1125, 198] width 10 height 6
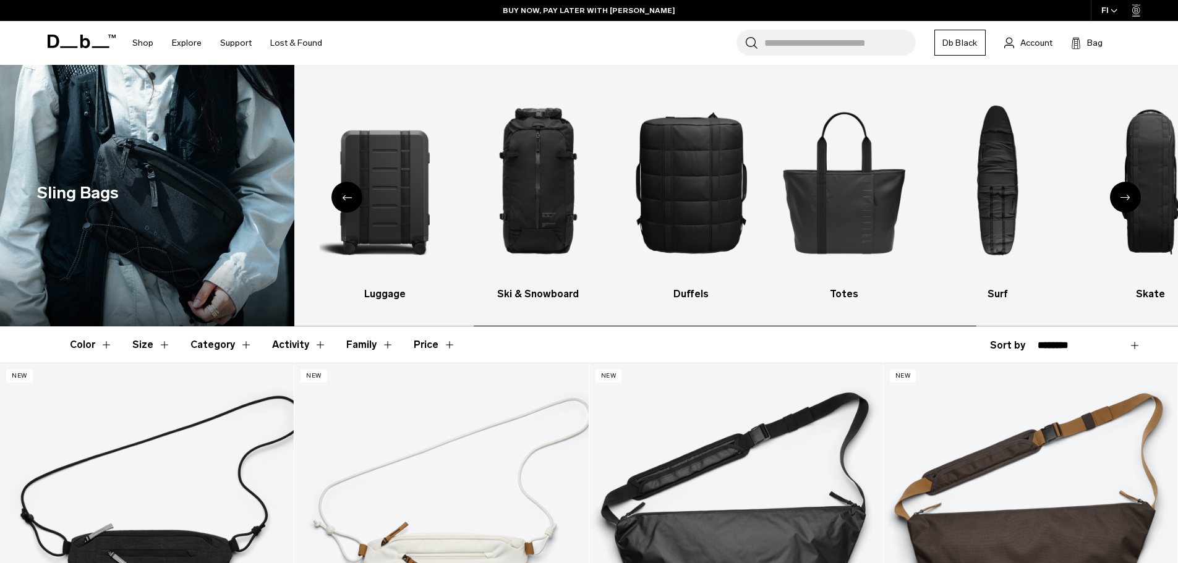
click at [1123, 195] on icon "Next slide" at bounding box center [1125, 198] width 10 height 6
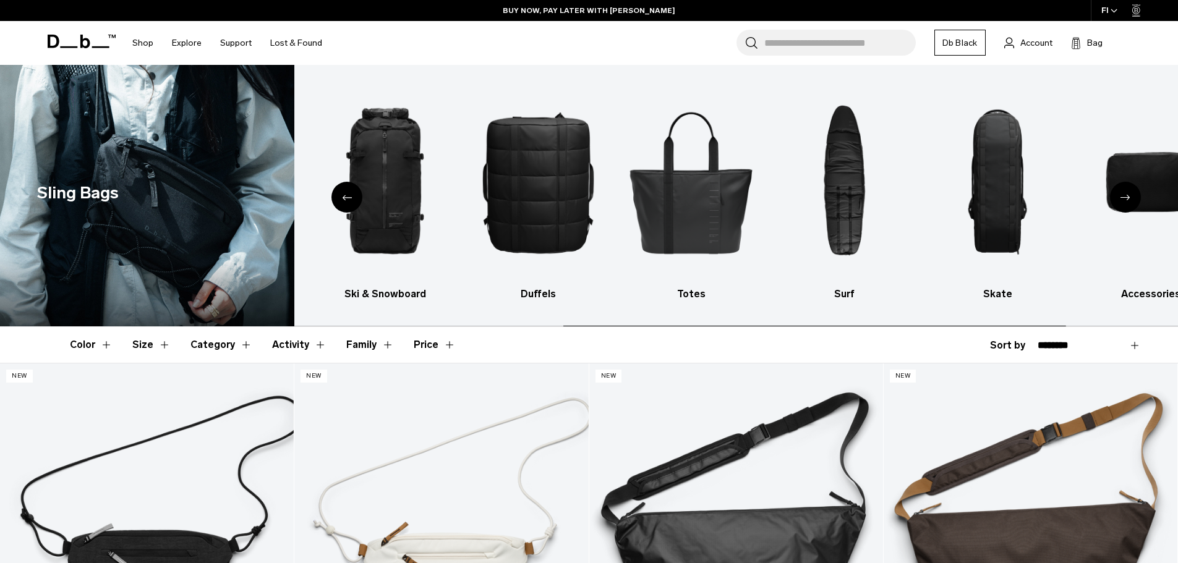
click at [1123, 195] on icon "Next slide" at bounding box center [1125, 198] width 10 height 6
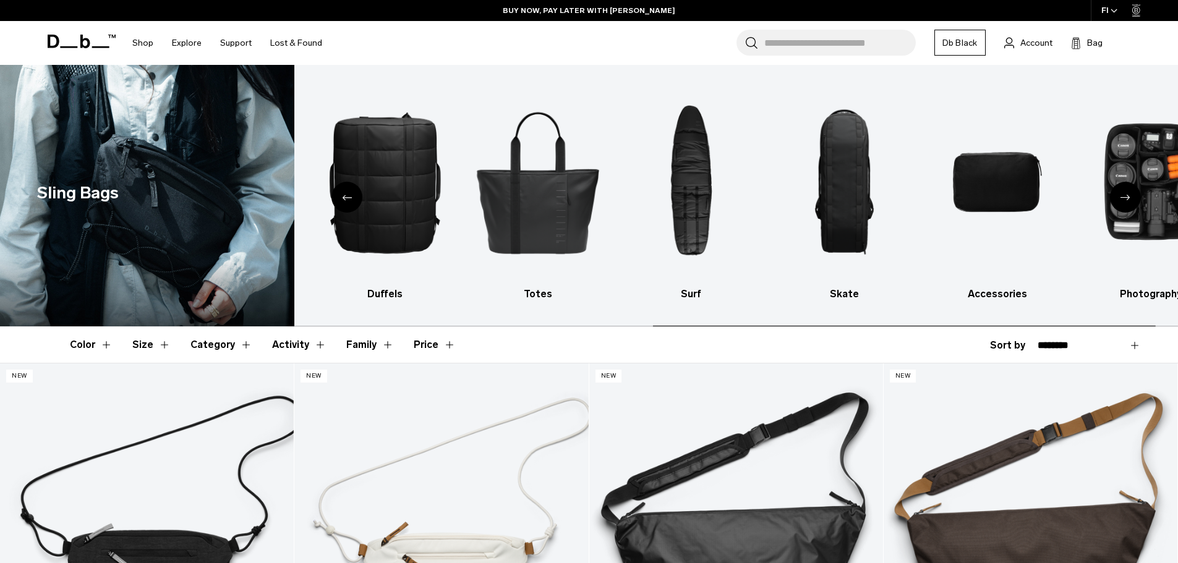
click at [1123, 195] on icon "Next slide" at bounding box center [1125, 198] width 10 height 6
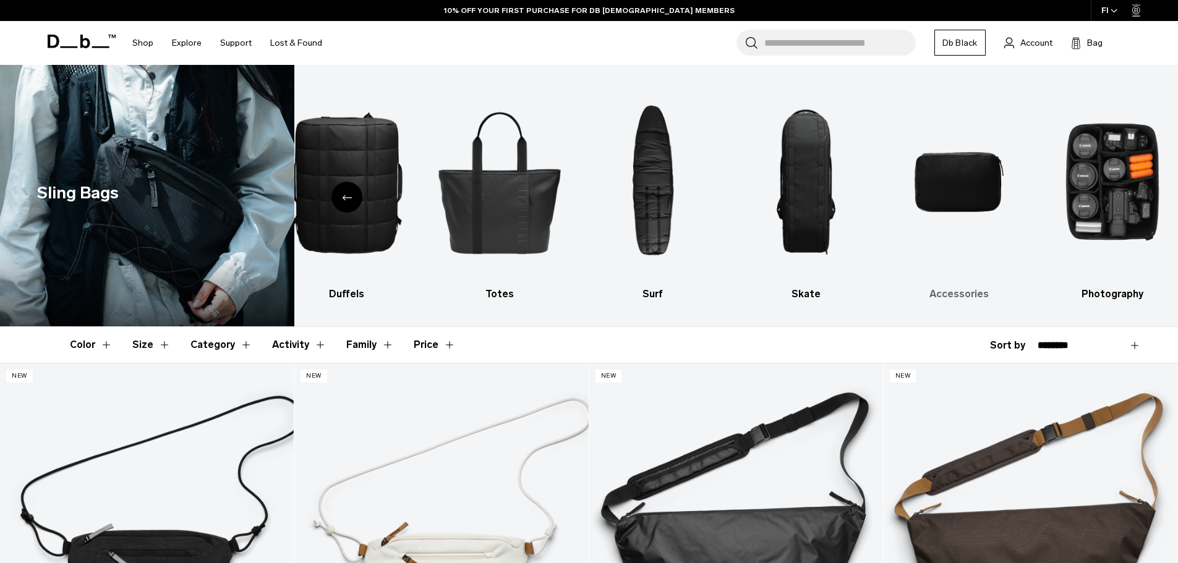
click at [965, 188] on img "9 / 10" at bounding box center [959, 181] width 132 height 197
click at [951, 294] on h3 "Accessories" at bounding box center [959, 294] width 132 height 15
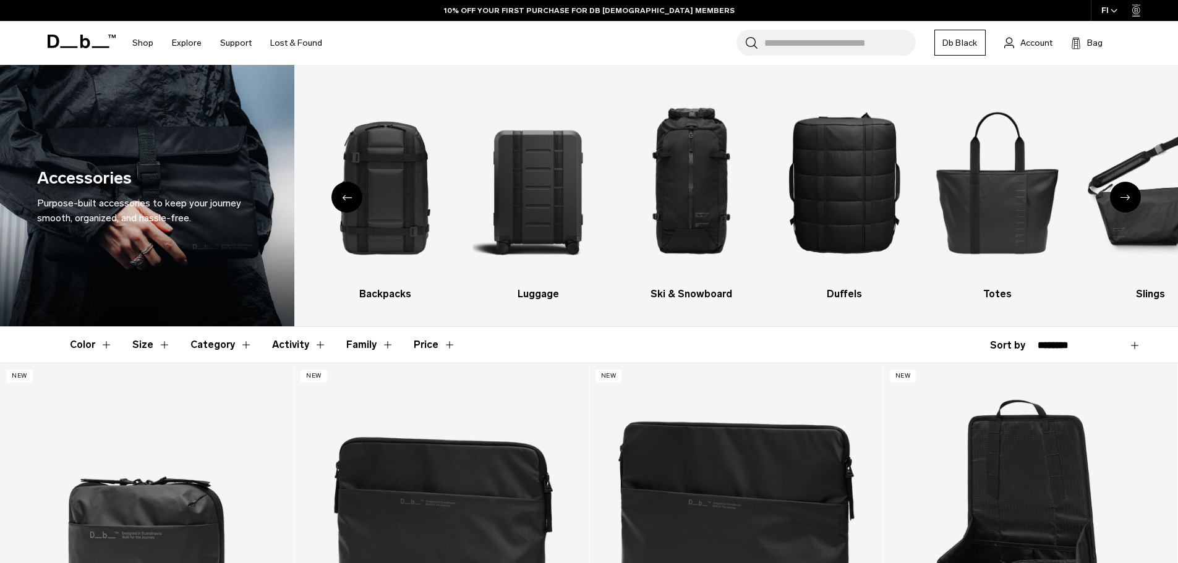
click at [1016, 347] on div "**********" at bounding box center [1065, 345] width 151 height 15
click at [1068, 344] on select "**********" at bounding box center [1088, 345] width 103 height 11
select select "**********"
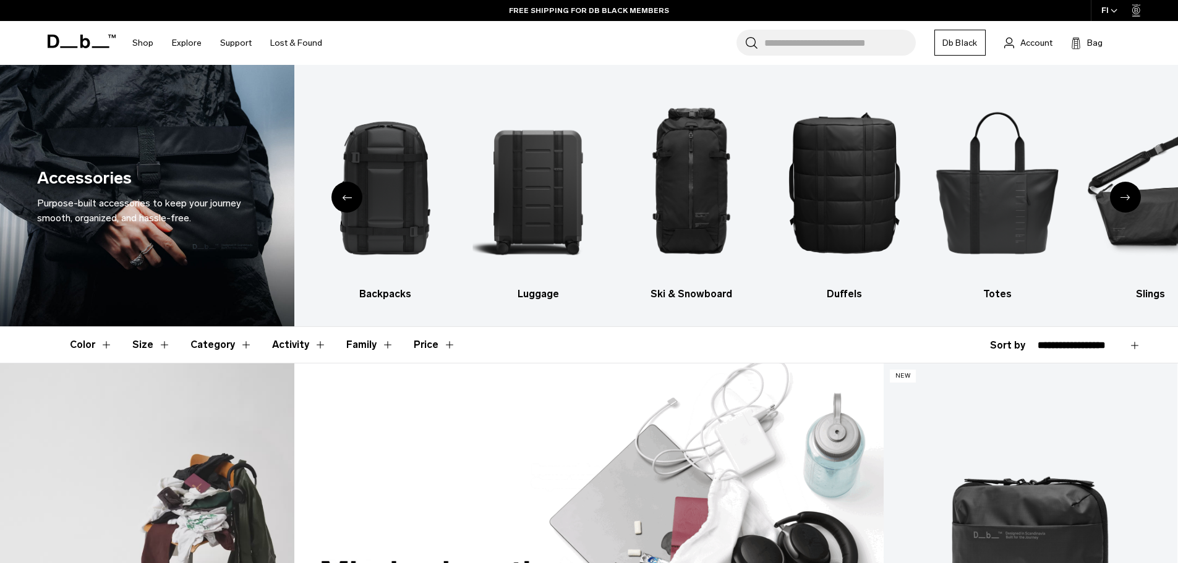
click at [1037, 340] on select "**********" at bounding box center [1088, 345] width 103 height 11
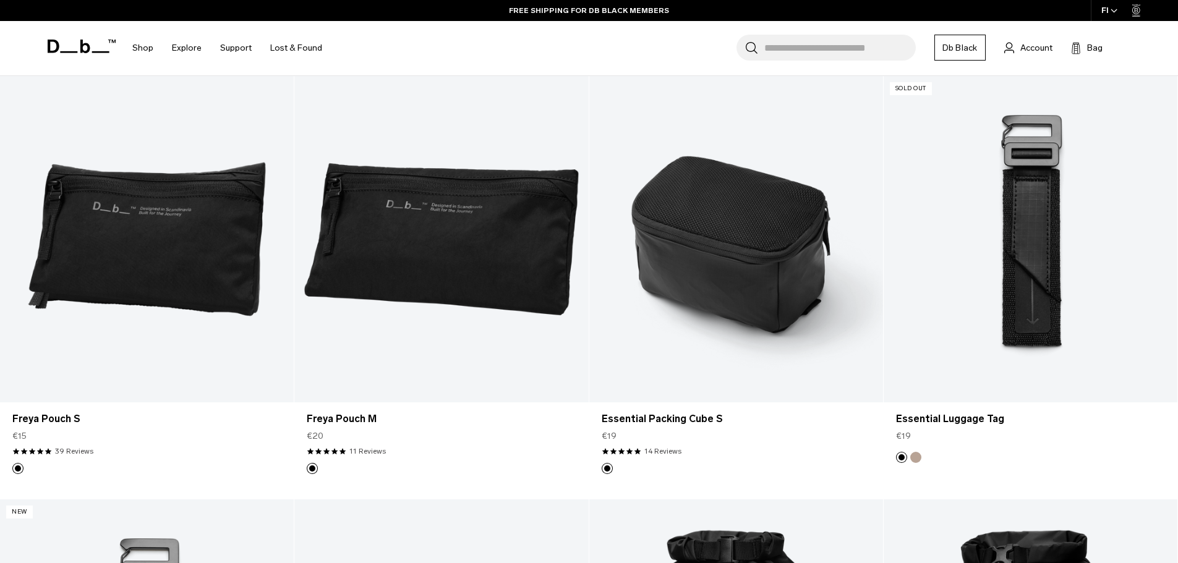
scroll to position [309, 0]
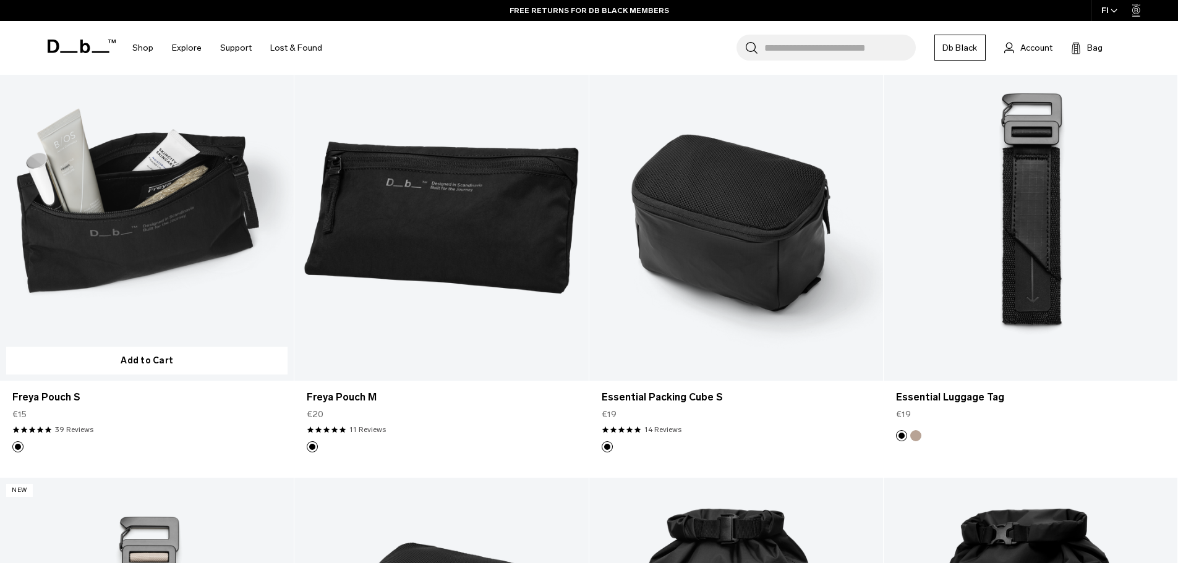
click at [133, 239] on link "Freya Pouch S" at bounding box center [147, 217] width 294 height 326
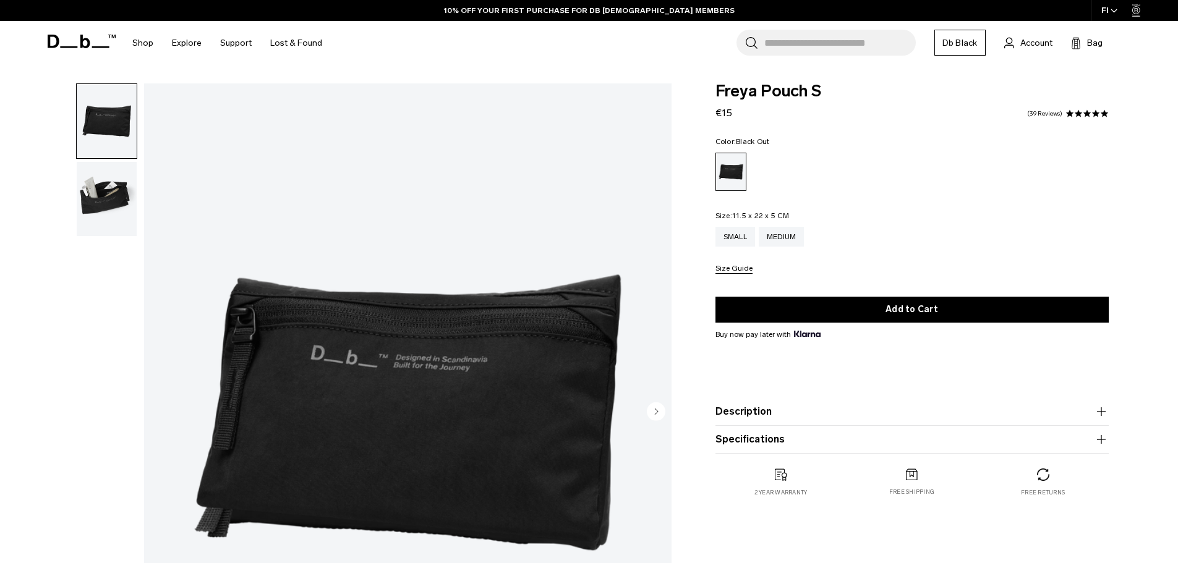
click at [655, 414] on icon "Next slide" at bounding box center [656, 412] width 3 height 6
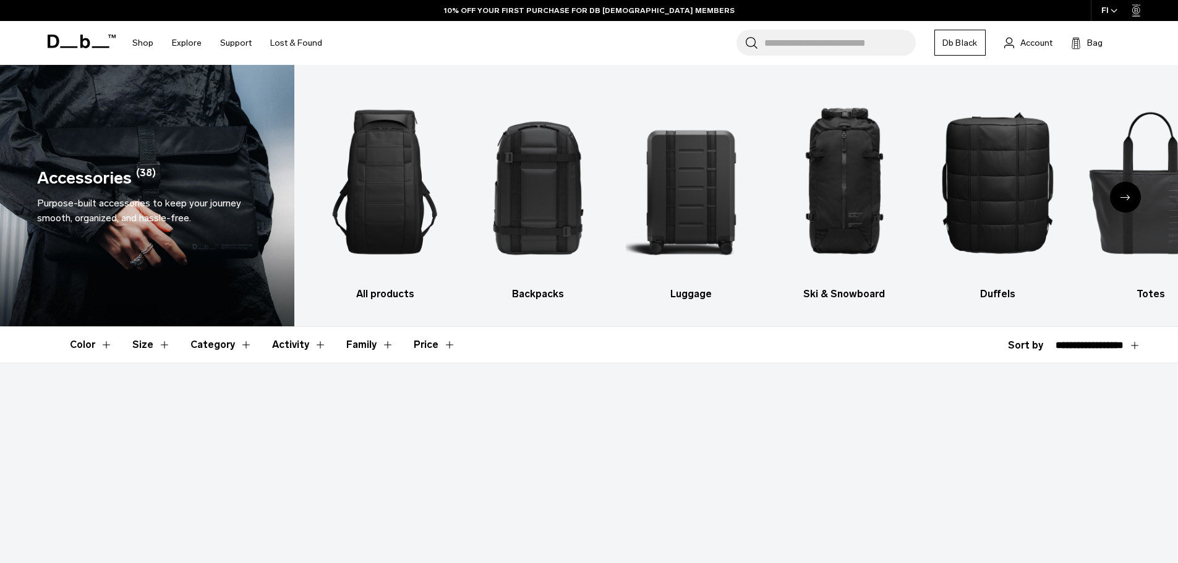
select select "**********"
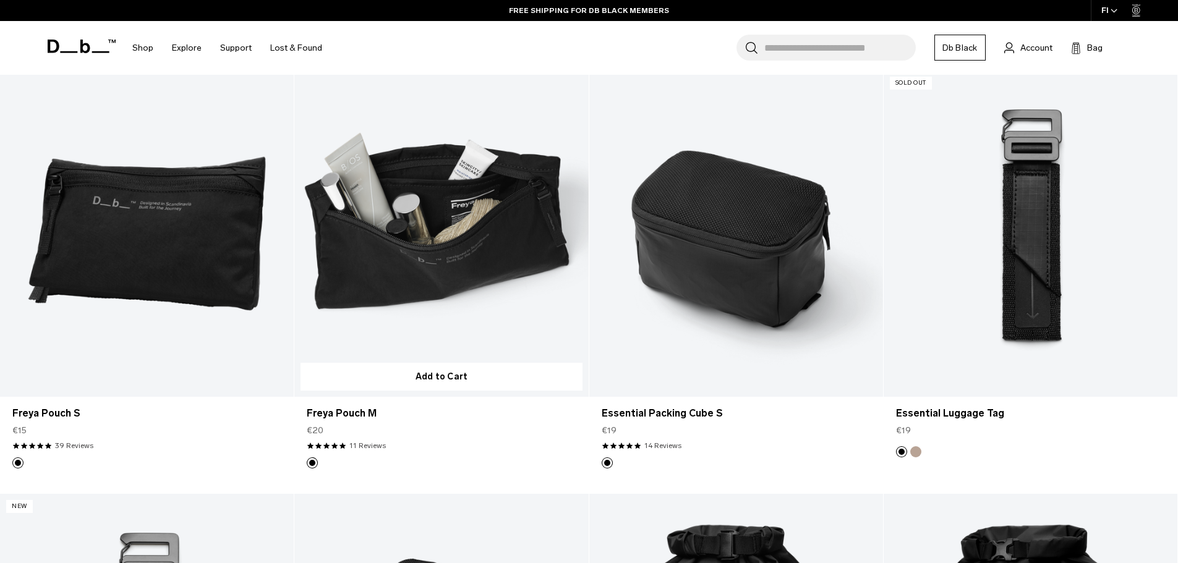
scroll to position [309, 0]
